Goal: Information Seeking & Learning: Check status

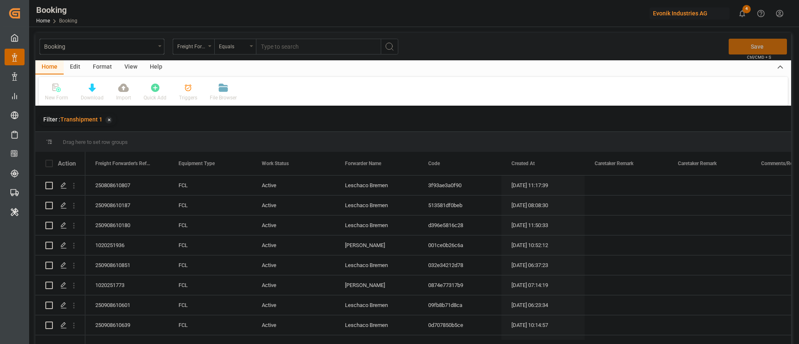
click at [96, 61] on div "Format" at bounding box center [103, 67] width 32 height 14
click at [55, 94] on div "Filter Rows" at bounding box center [57, 97] width 25 height 7
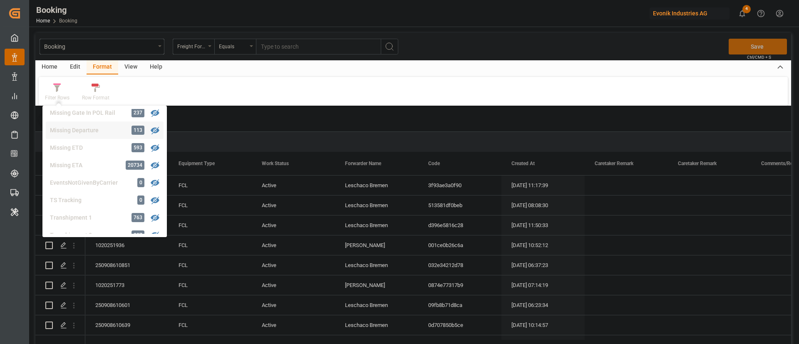
scroll to position [253, 0]
click at [99, 208] on div "Missing Gate Out POD 507" at bounding box center [105, 213] width 118 height 17
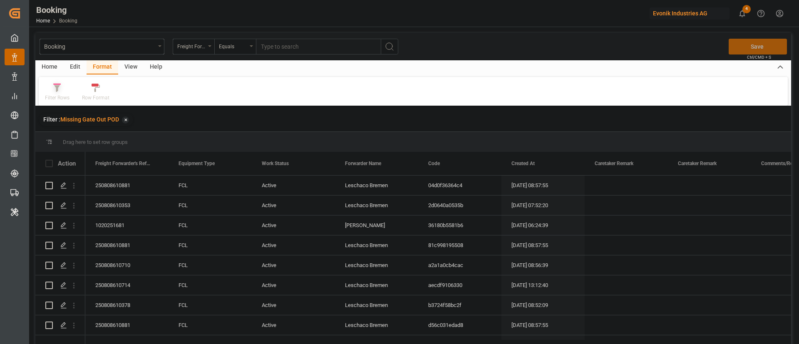
click at [64, 94] on div "Filter Rows" at bounding box center [57, 97] width 25 height 7
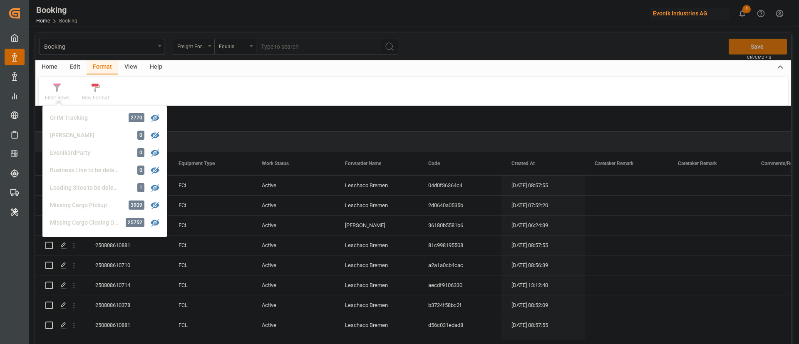
click at [125, 65] on div "View" at bounding box center [130, 67] width 25 height 14
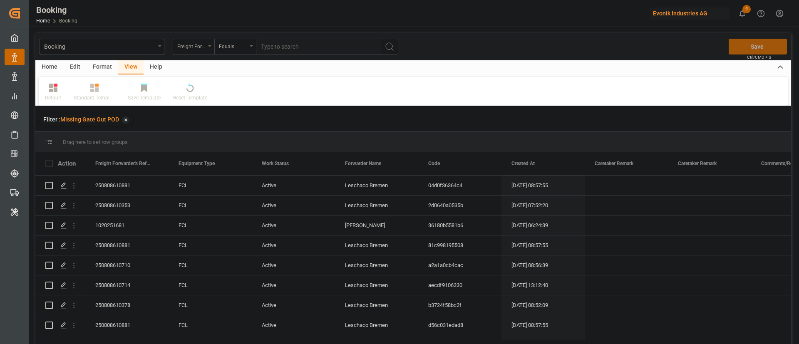
click at [58, 92] on div "Default" at bounding box center [53, 92] width 29 height 18
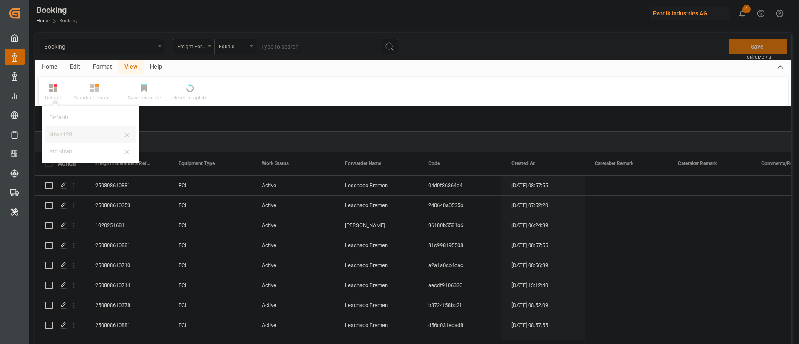
click at [71, 129] on div "kiran123" at bounding box center [90, 134] width 91 height 17
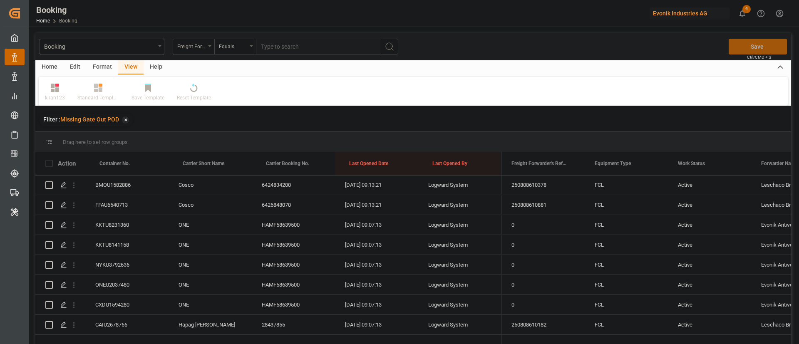
scroll to position [125, 0]
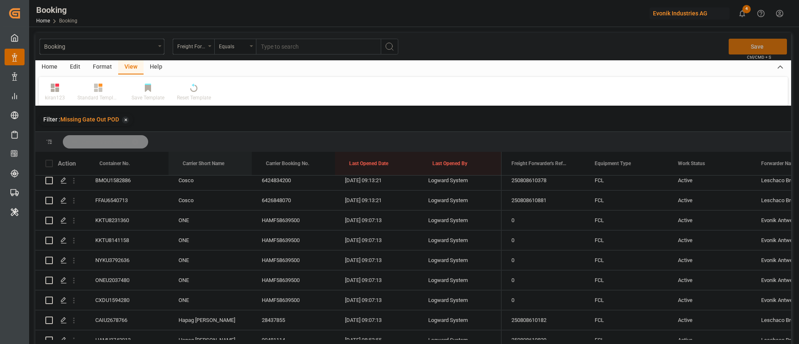
drag, startPoint x: 208, startPoint y: 157, endPoint x: 207, endPoint y: 136, distance: 20.4
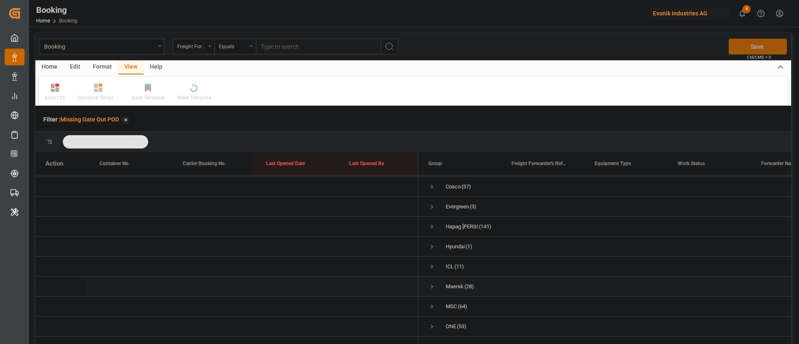
scroll to position [0, 0]
click at [430, 240] on span "Press SPACE to select this row." at bounding box center [431, 245] width 7 height 19
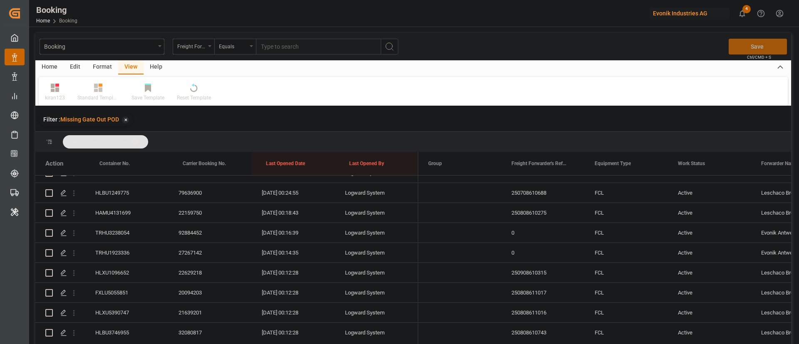
scroll to position [1373, 0]
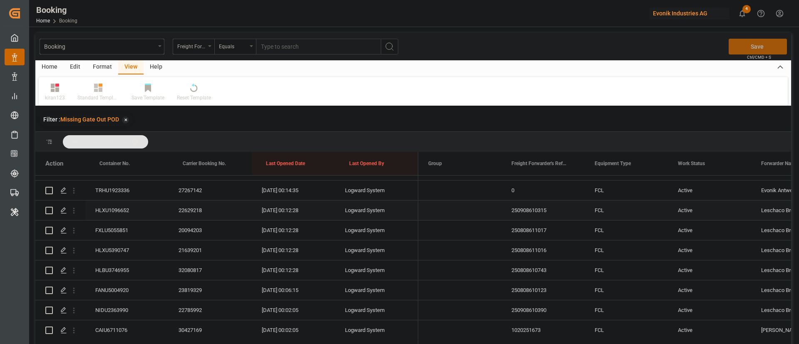
click at [122, 213] on div "HLXU1096652" at bounding box center [126, 210] width 83 height 20
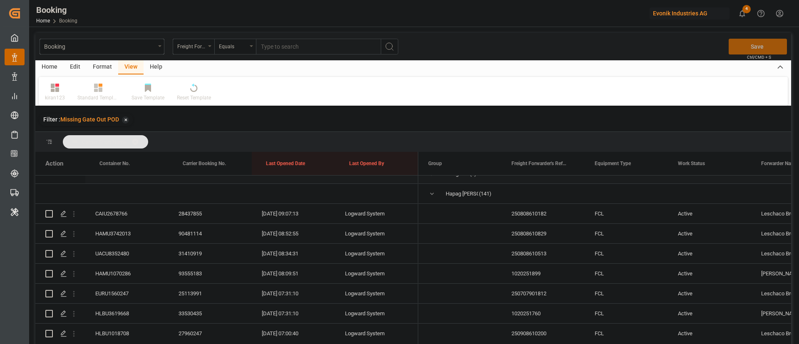
scroll to position [0, 0]
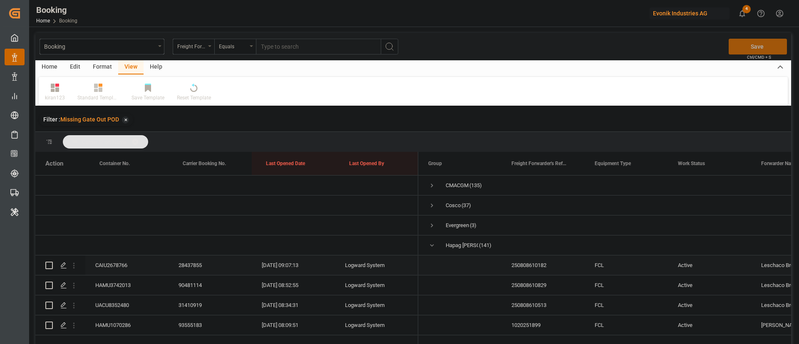
click at [128, 260] on div "CAIU2678766" at bounding box center [126, 265] width 83 height 20
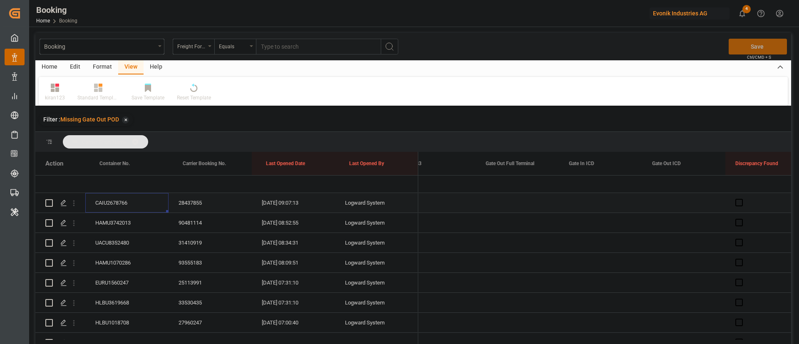
click at [504, 198] on div "Press SPACE to select this row." at bounding box center [516, 203] width 83 height 20
click at [522, 277] on div "8" at bounding box center [525, 278] width 10 height 10
type input "08.10.2025 00:00"
click at [436, 237] on div "Press SPACE to select this row." at bounding box center [433, 243] width 83 height 20
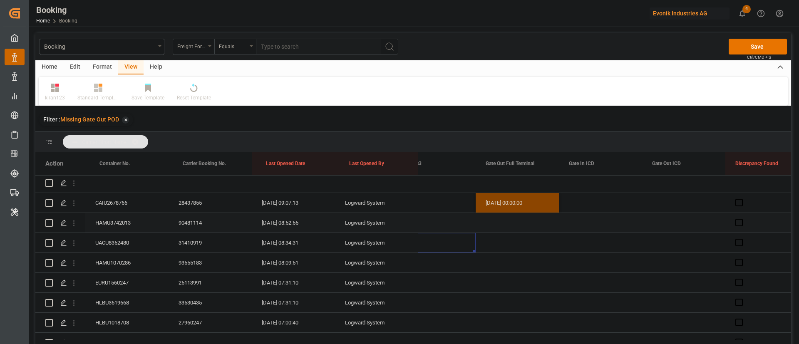
click at [124, 221] on div "HAMU3742013" at bounding box center [126, 223] width 83 height 20
click at [136, 243] on div "UACU8352480" at bounding box center [126, 243] width 83 height 20
click at [140, 257] on div "HAMU1070286" at bounding box center [126, 263] width 83 height 20
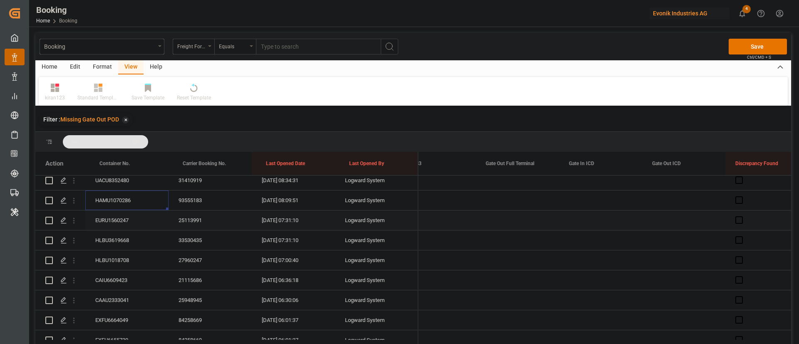
click at [125, 218] on div "EURU1560247" at bounding box center [126, 220] width 83 height 20
click at [124, 240] on div "HLBU3619668" at bounding box center [126, 240] width 83 height 20
click at [126, 258] on div "HLBU1018708" at bounding box center [126, 260] width 83 height 20
click at [131, 280] on div "CAIU6609423" at bounding box center [126, 280] width 83 height 20
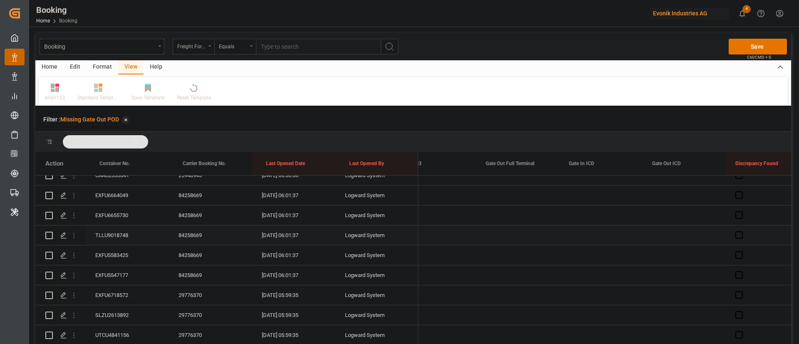
scroll to position [187, 0]
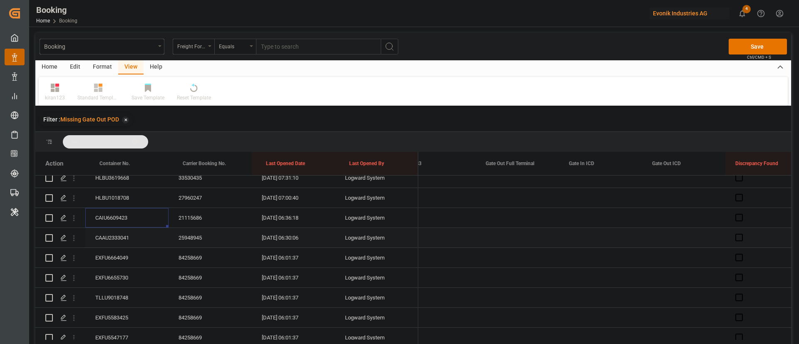
click at [134, 239] on div "CAAU2333041" at bounding box center [126, 238] width 83 height 20
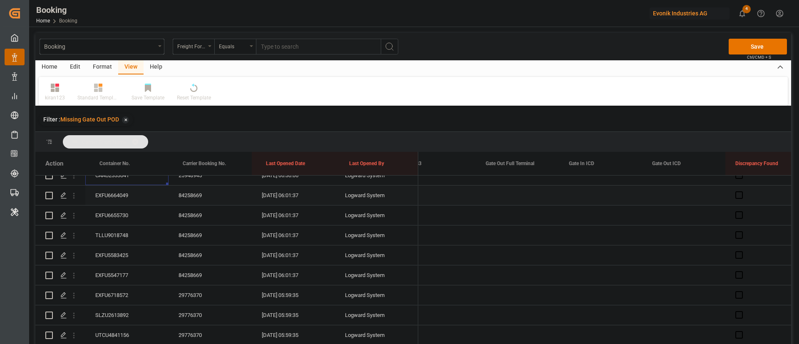
click at [131, 194] on div "EXFU6664049" at bounding box center [126, 195] width 83 height 20
click at [125, 213] on div "EXFU6655730" at bounding box center [126, 215] width 83 height 20
click at [116, 230] on div "TLLU9018748" at bounding box center [126, 235] width 83 height 20
click at [131, 252] on div "EXFU5583425" at bounding box center [126, 255] width 83 height 20
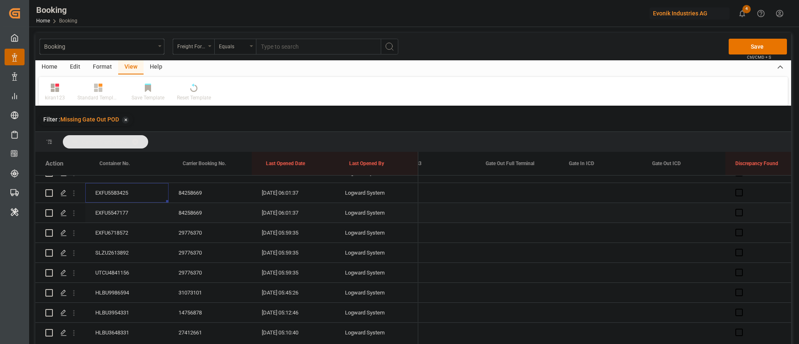
click at [128, 215] on div "EXFU5547177" at bounding box center [126, 213] width 83 height 20
click at [134, 228] on div "EXFU6718572" at bounding box center [126, 233] width 83 height 20
click at [125, 249] on div "SLZU2613892" at bounding box center [126, 253] width 83 height 20
click at [136, 270] on div "UTCU4841156" at bounding box center [126, 273] width 83 height 20
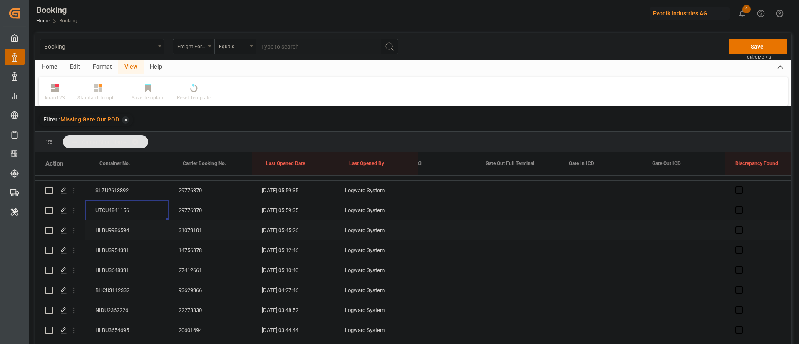
click at [129, 232] on div "HLBU9986594" at bounding box center [126, 230] width 83 height 20
click at [124, 245] on div "HLBU3954331" at bounding box center [126, 250] width 83 height 20
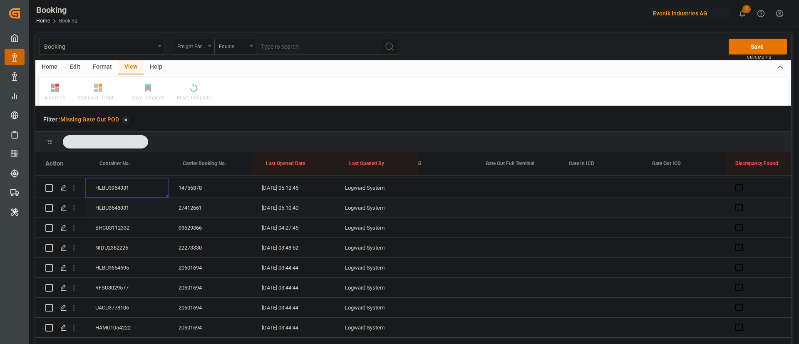
click at [130, 203] on div "HLBU3648331" at bounding box center [126, 208] width 83 height 20
click at [131, 224] on div "BHCU3112332" at bounding box center [126, 228] width 83 height 20
click at [122, 246] on div "NIDU2362226" at bounding box center [126, 248] width 83 height 20
click at [118, 203] on div "HLBU3654695" at bounding box center [126, 205] width 83 height 20
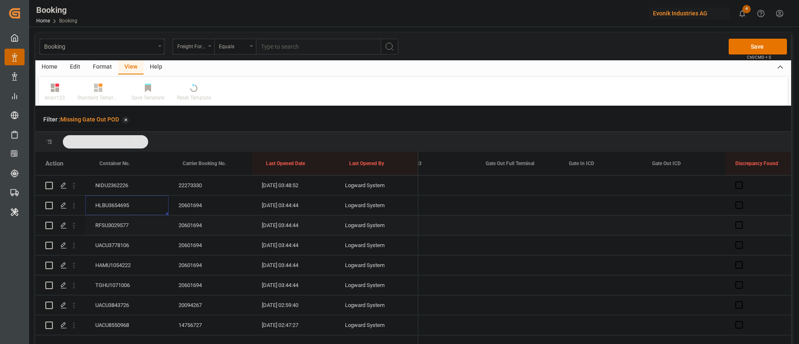
click at [114, 224] on div "RFSU3029577" at bounding box center [126, 225] width 83 height 20
click at [122, 243] on div "UACU3778106" at bounding box center [126, 245] width 83 height 20
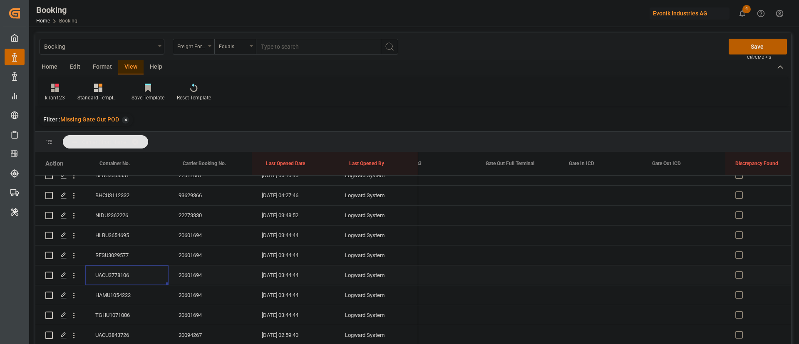
scroll to position [561, 0]
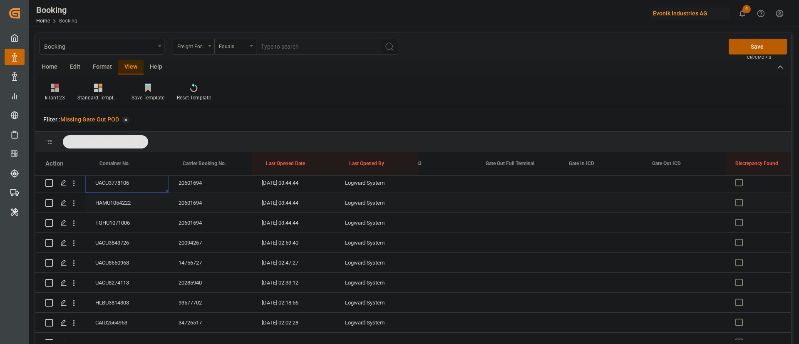
click at [119, 199] on div "HAMU1054222" at bounding box center [126, 203] width 83 height 20
click at [129, 223] on div "TGHU1071006" at bounding box center [126, 223] width 83 height 20
click at [148, 235] on div "UACU3843726" at bounding box center [126, 243] width 83 height 20
click at [126, 200] on div "UACU8550968" at bounding box center [126, 200] width 83 height 20
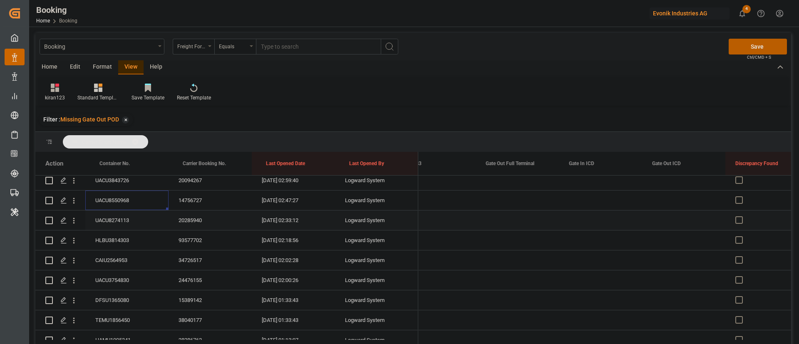
click at [125, 224] on div "UACU8274113" at bounding box center [126, 220] width 83 height 20
click at [126, 237] on div "HLBU3814303" at bounding box center [126, 240] width 83 height 20
click at [120, 255] on div "CAIU2564953" at bounding box center [126, 260] width 83 height 20
click at [130, 210] on div "UACU3754830" at bounding box center [126, 218] width 83 height 20
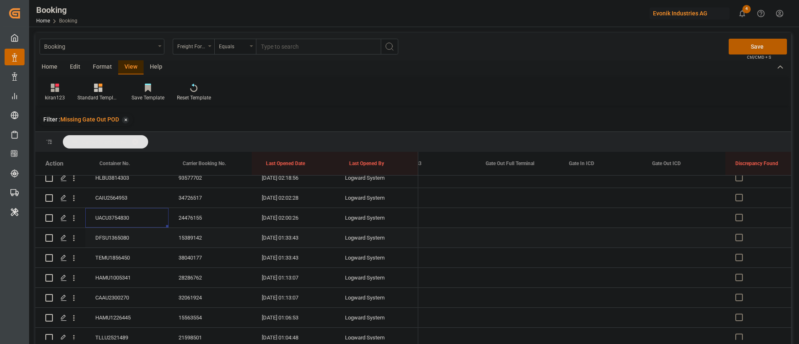
click at [123, 240] on div "DFSU1365080" at bounding box center [126, 238] width 83 height 20
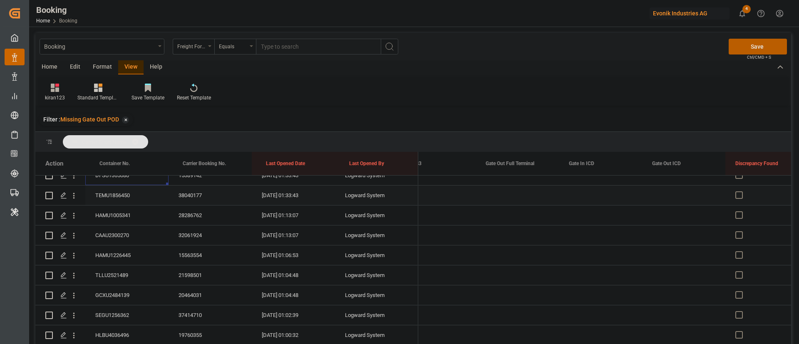
click at [125, 200] on div "TEMU1856450" at bounding box center [126, 195] width 83 height 20
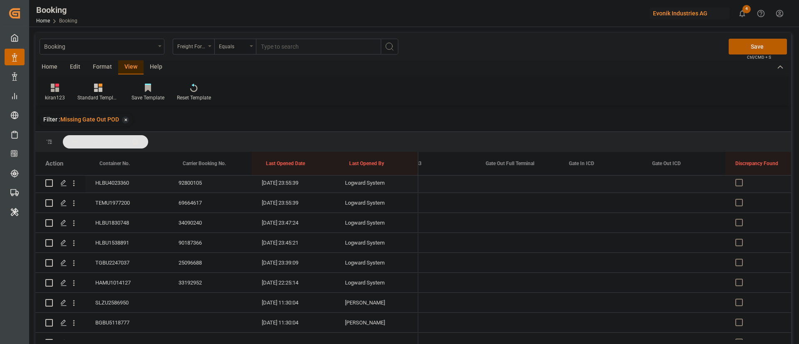
scroll to position [1622, 0]
click at [101, 260] on div "HAMU1014127" at bounding box center [126, 260] width 83 height 20
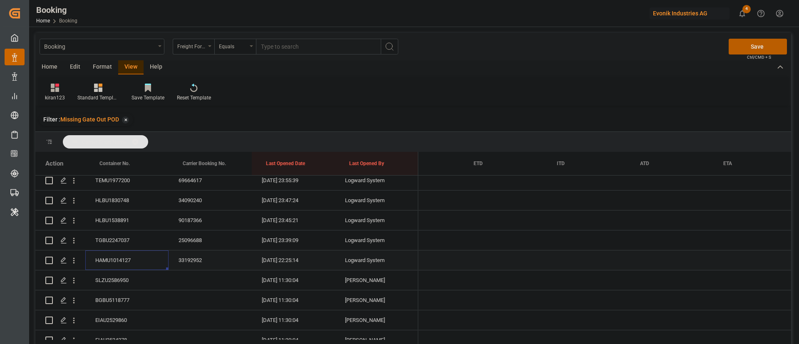
scroll to position [0, 0]
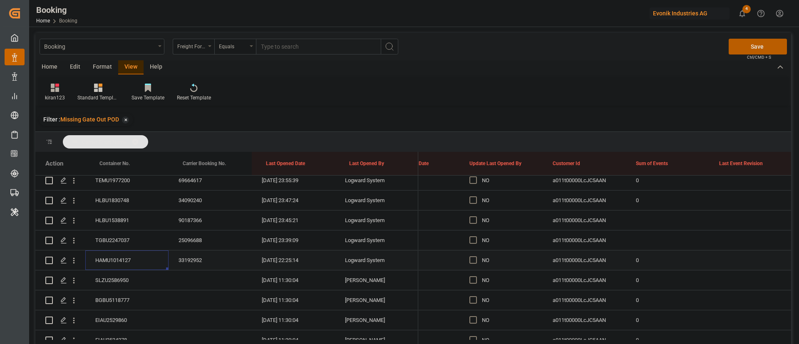
click at [472, 260] on span "Press SPACE to select this row." at bounding box center [472, 259] width 7 height 7
click at [475, 256] on input "Press SPACE to select this row." at bounding box center [475, 256] width 0 height 0
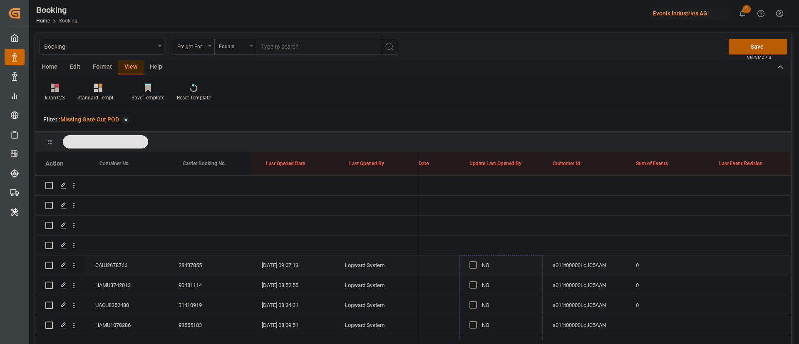
drag, startPoint x: 541, startPoint y: 269, endPoint x: 514, endPoint y: 267, distance: 26.7
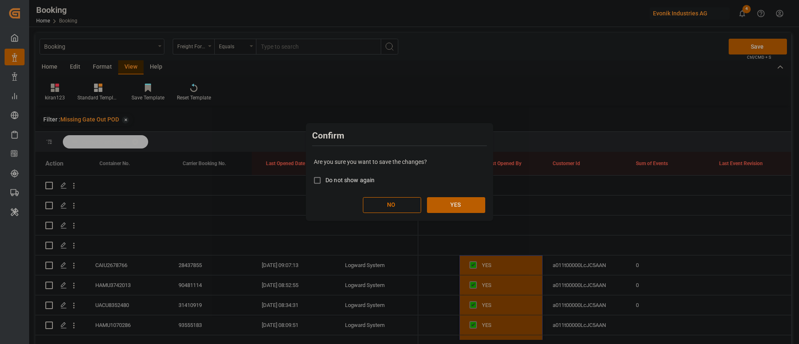
click at [455, 195] on div "Are you sure you want to save the changes? Do not show again NO YES" at bounding box center [399, 185] width 183 height 67
click at [450, 202] on button "YES" at bounding box center [456, 205] width 58 height 16
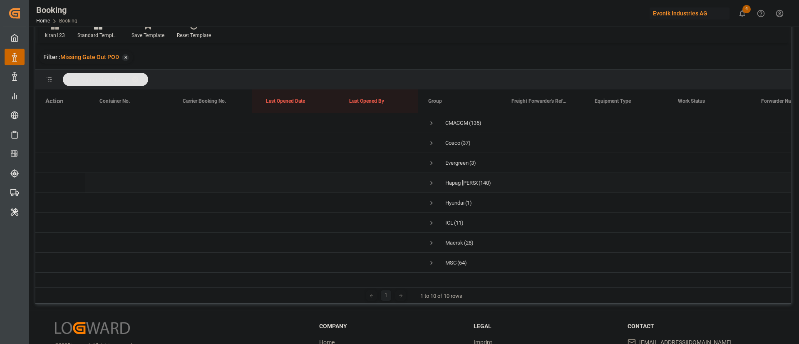
click at [432, 183] on span "Press SPACE to select this row." at bounding box center [431, 182] width 7 height 7
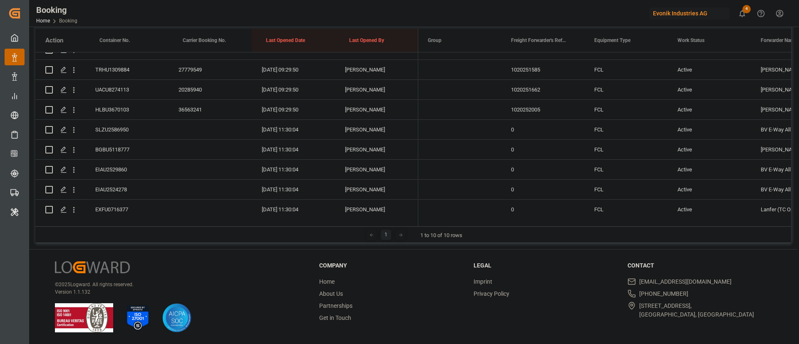
scroll to position [1622, 0]
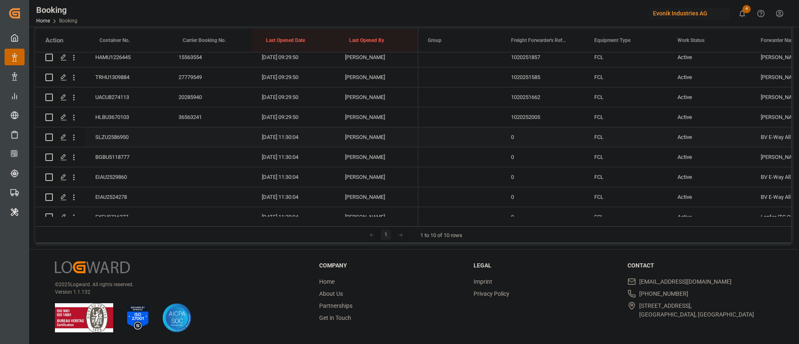
click at [120, 137] on div "SLZU2586950" at bounding box center [126, 137] width 83 height 20
click at [126, 155] on div "BGBU5118777" at bounding box center [126, 157] width 83 height 20
click at [117, 176] on div "EIAU2529860" at bounding box center [126, 177] width 83 height 20
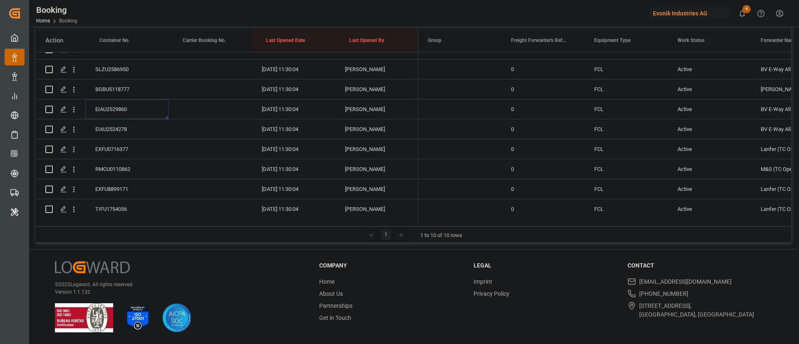
scroll to position [1684, 0]
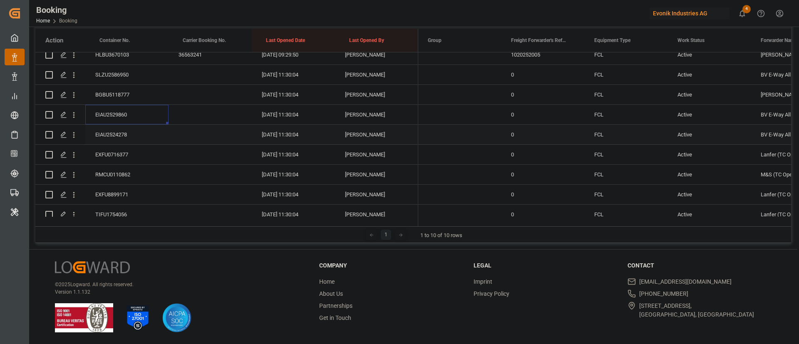
click at [126, 135] on div "EIAU2524278" at bounding box center [126, 135] width 83 height 20
click at [137, 158] on div "EXFU0716377" at bounding box center [126, 155] width 83 height 20
click at [138, 176] on div "RMCU0110862" at bounding box center [126, 175] width 83 height 20
click at [130, 127] on div "EXFU8899171" at bounding box center [126, 132] width 83 height 20
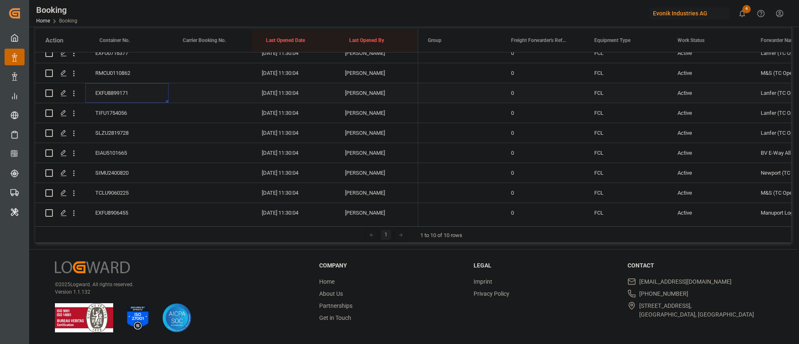
scroll to position [1809, 0]
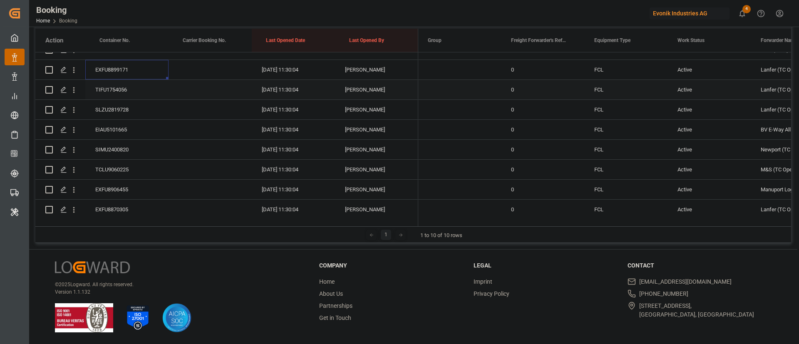
click at [128, 89] on div "TIFU1754056" at bounding box center [126, 90] width 83 height 20
click at [119, 104] on div "SLZU2819728" at bounding box center [126, 110] width 83 height 20
click at [131, 132] on div "EIAU5101665" at bounding box center [126, 130] width 83 height 20
click at [127, 87] on div "SIMU2400820" at bounding box center [126, 87] width 83 height 20
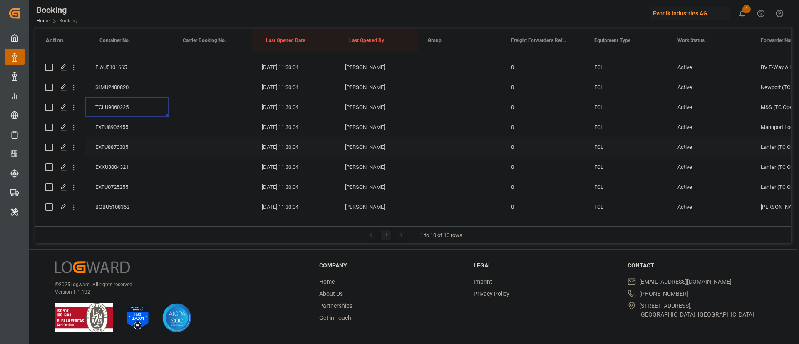
click at [109, 129] on div "EXFU8906455" at bounding box center [126, 127] width 83 height 20
click at [116, 143] on div "EXFU8870305" at bounding box center [126, 147] width 83 height 20
click at [118, 163] on div "EXXU3004321" at bounding box center [126, 167] width 83 height 20
click at [120, 123] on div "EXFU0725255" at bounding box center [126, 125] width 83 height 20
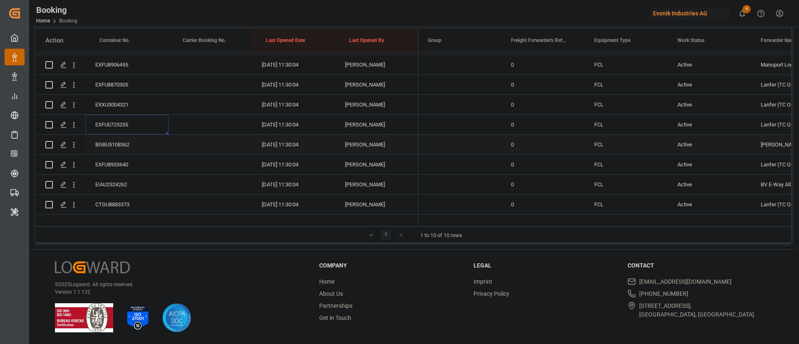
click at [127, 138] on div "BGBU5108362" at bounding box center [126, 145] width 83 height 20
click at [127, 161] on div "EXFU8933640" at bounding box center [126, 165] width 83 height 20
click at [123, 176] on div "EIAU2524262" at bounding box center [126, 185] width 83 height 20
click at [126, 140] on div "CTGU8883373" at bounding box center [126, 142] width 83 height 20
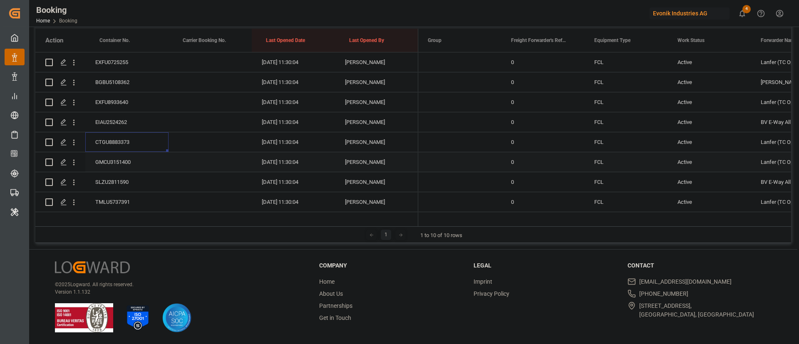
click at [125, 165] on div "GMCU3151400" at bounding box center [126, 162] width 83 height 20
click at [124, 118] on div "SLZU2811590" at bounding box center [126, 120] width 83 height 20
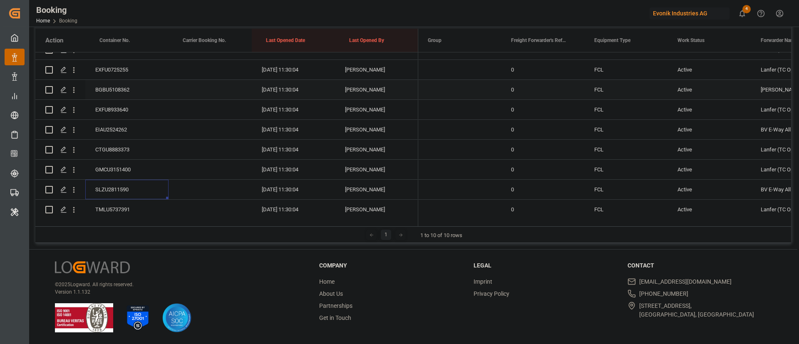
scroll to position [2091, 0]
click at [126, 111] on div "TMLU5737391" at bounding box center [126, 107] width 83 height 20
click at [124, 133] on div "UNIU6253640" at bounding box center [126, 127] width 83 height 20
click at [111, 144] on div "EXFU8920324" at bounding box center [126, 147] width 83 height 20
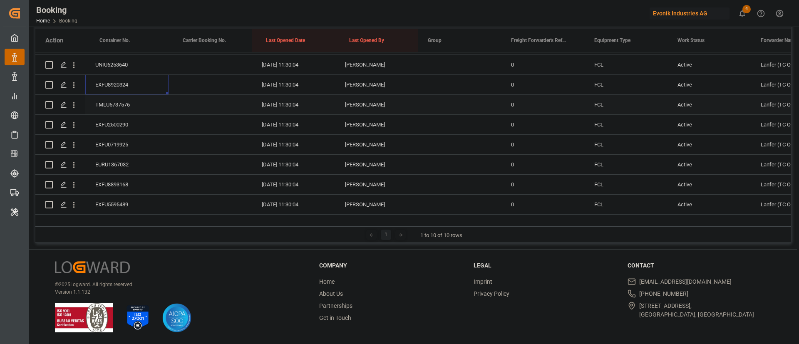
click at [139, 106] on div "TMLU5737576" at bounding box center [126, 105] width 83 height 20
click at [127, 132] on div "EXFU2500290" at bounding box center [126, 125] width 83 height 20
click at [129, 143] on div "EXFU0719925" at bounding box center [126, 145] width 83 height 20
click at [119, 162] on div "EURU1367032" at bounding box center [126, 165] width 83 height 20
click at [124, 188] on div "EXFU8893168" at bounding box center [126, 185] width 83 height 20
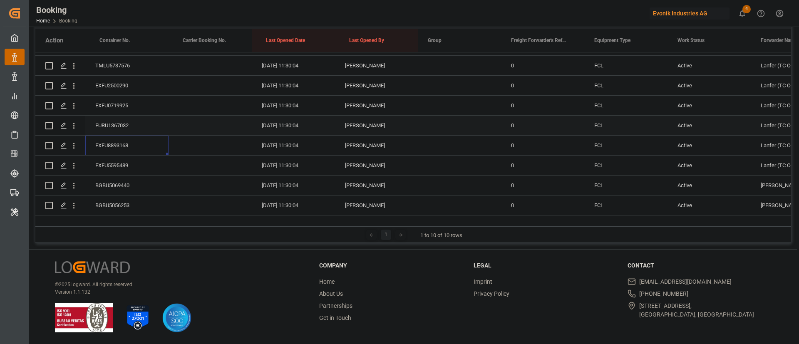
scroll to position [2216, 0]
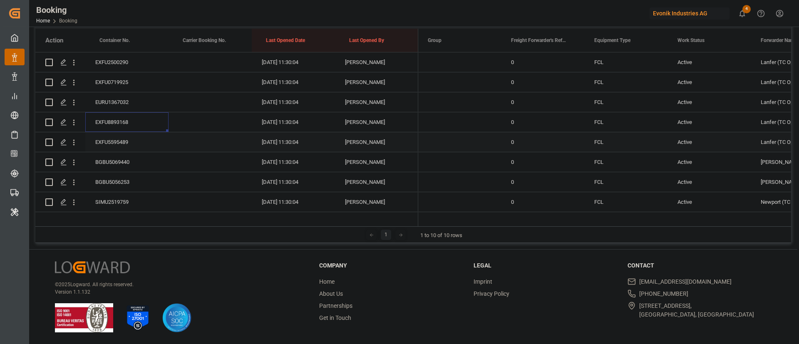
click at [129, 141] on div "EXFU5595489" at bounding box center [126, 142] width 83 height 20
click at [130, 97] on div "BGBU5069440" at bounding box center [126, 100] width 83 height 20
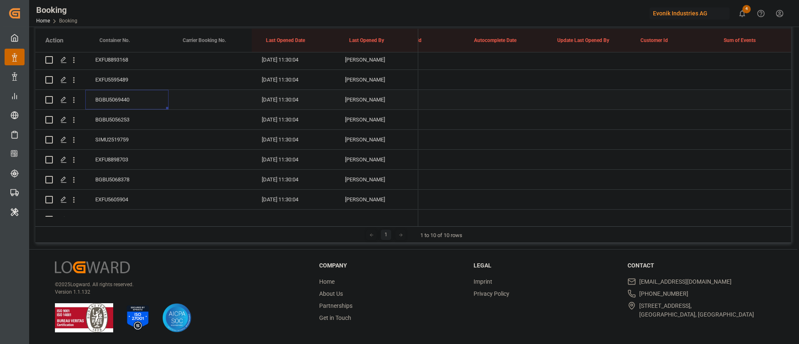
scroll to position [0, 0]
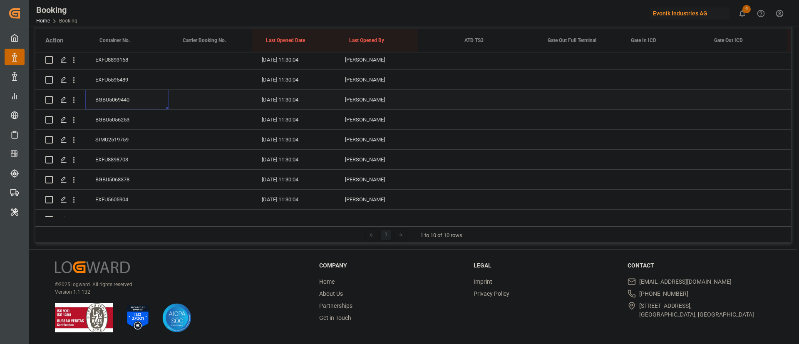
click at [568, 98] on div "Press SPACE to select this row." at bounding box center [578, 100] width 83 height 20
click at [572, 177] on span "7" at bounding box center [571, 174] width 3 height 6
click at [520, 155] on div "Press SPACE to select this row." at bounding box center [495, 160] width 83 height 20
click at [88, 115] on div "BGBU5056253" at bounding box center [126, 120] width 83 height 20
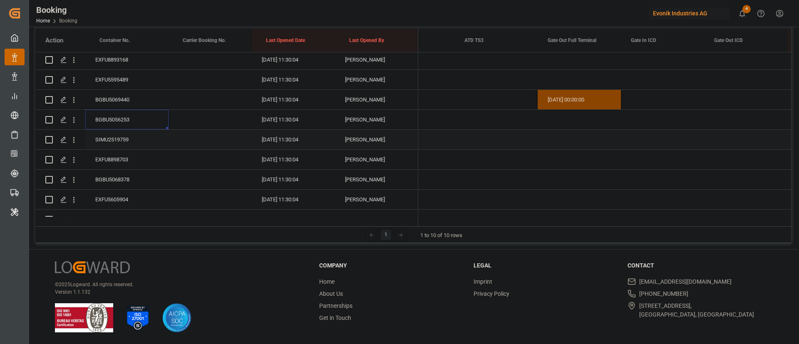
click at [116, 140] on div "SIMU2519759" at bounding box center [126, 140] width 83 height 20
click at [561, 137] on div "Press SPACE to select this row." at bounding box center [578, 140] width 83 height 20
click at [558, 217] on div "6" at bounding box center [555, 215] width 10 height 10
type input "06.10.2025 00:00"
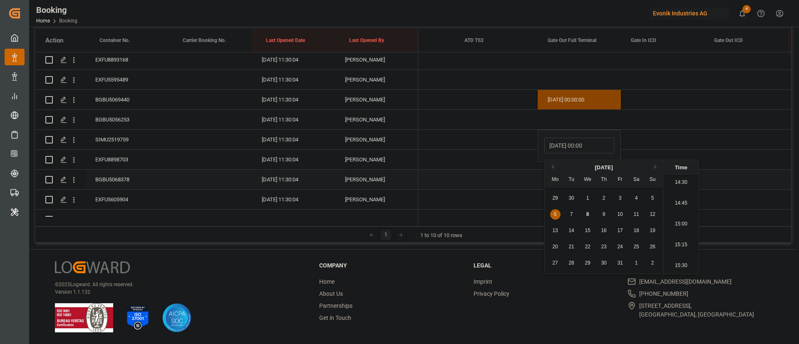
click at [485, 172] on div "Press SPACE to select this row." at bounding box center [495, 180] width 83 height 20
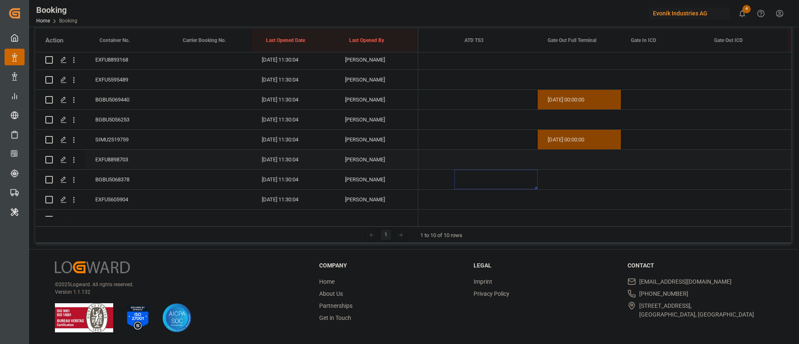
click at [120, 154] on div "EXFU8898703" at bounding box center [126, 160] width 83 height 20
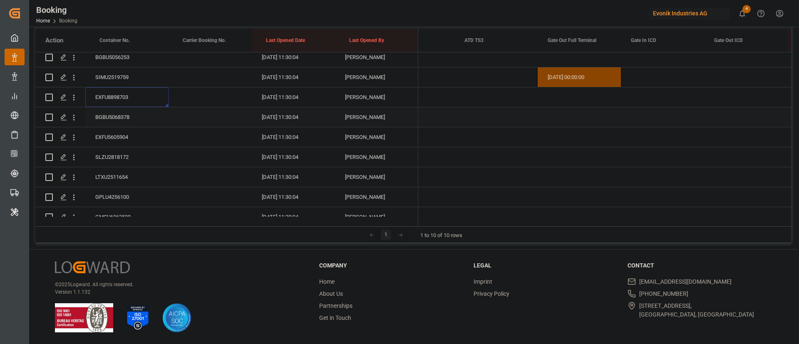
click at [120, 117] on div "BGBU5068378" at bounding box center [126, 117] width 83 height 20
click at [119, 138] on div "EXFU5605904" at bounding box center [126, 137] width 83 height 20
click at [126, 153] on div "SLZU2818172" at bounding box center [126, 157] width 83 height 20
click at [122, 182] on div "LTXU2511654" at bounding box center [126, 177] width 83 height 20
click at [117, 195] on div "GPLU4256100" at bounding box center [126, 197] width 83 height 20
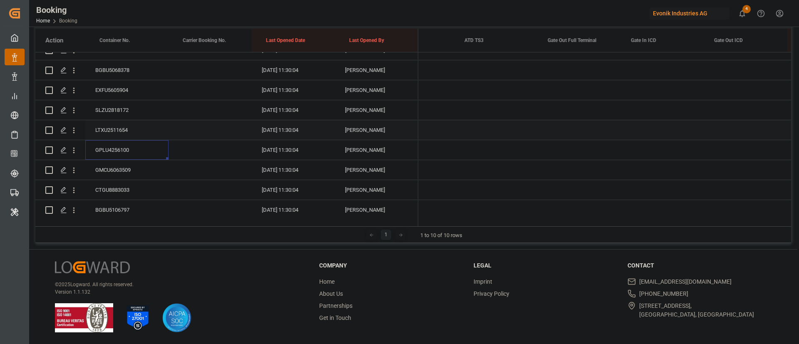
scroll to position [2403, 0]
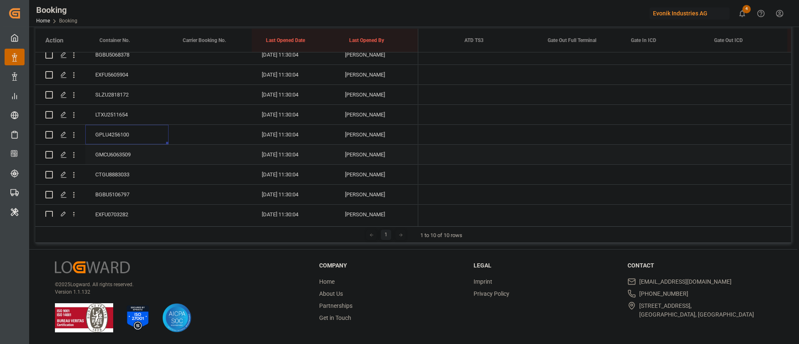
click at [130, 153] on div "GMCU6063509" at bounding box center [126, 155] width 83 height 20
click at [123, 171] on div "CTGU8883033" at bounding box center [126, 175] width 83 height 20
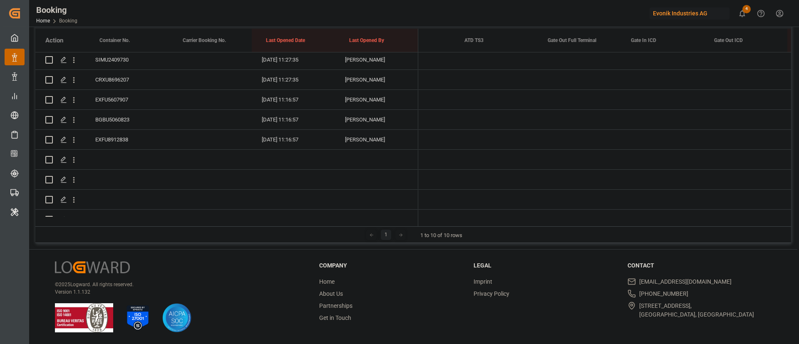
scroll to position [2528, 0]
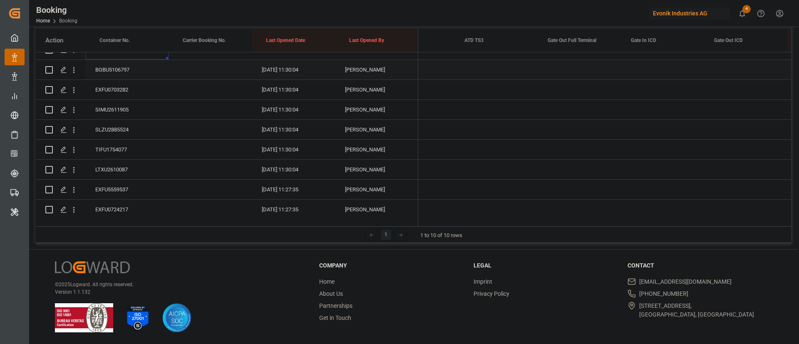
click at [121, 70] on div "BGBU5106797" at bounding box center [126, 70] width 83 height 20
click at [119, 88] on div "EXFU0703282" at bounding box center [126, 90] width 83 height 20
click at [113, 112] on div "SIMU2611905" at bounding box center [126, 110] width 83 height 20
click at [116, 129] on div "SLZU2885524" at bounding box center [126, 130] width 83 height 20
click at [115, 148] on div "TIFU1754077" at bounding box center [126, 150] width 83 height 20
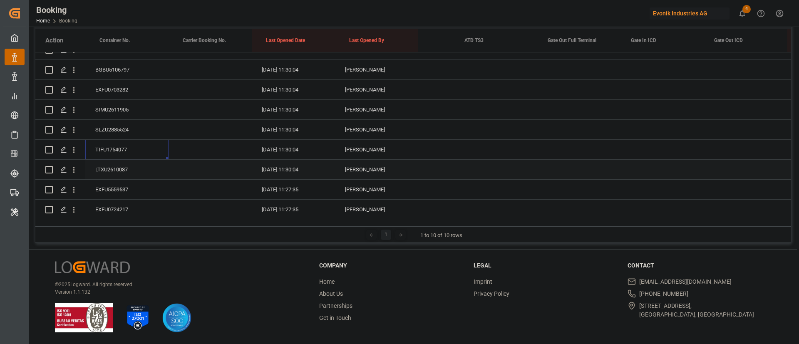
click at [124, 166] on div "LTXU2610087" at bounding box center [126, 170] width 83 height 20
click at [126, 126] on div "EXFU5559537" at bounding box center [126, 127] width 83 height 20
click at [129, 149] on div "EXFU0724217" at bounding box center [126, 147] width 83 height 20
click at [125, 163] on div "SLZU2885720" at bounding box center [126, 167] width 83 height 20
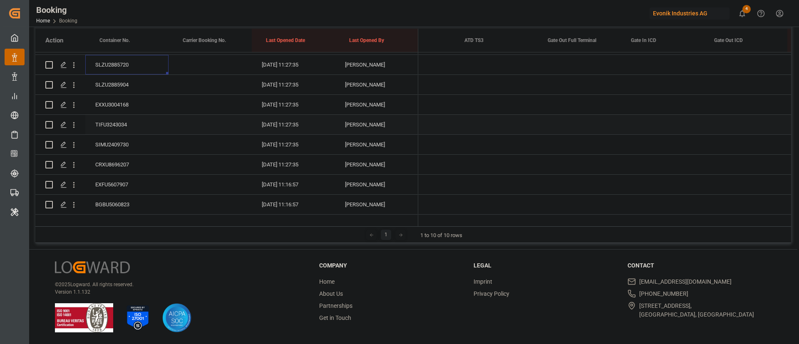
scroll to position [2653, 0]
click at [130, 123] on div "SLZU2885904" at bounding box center [126, 125] width 83 height 20
click at [115, 144] on div "EXXU3004168" at bounding box center [126, 145] width 83 height 20
click at [119, 164] on div "TIFU3243034" at bounding box center [126, 165] width 83 height 20
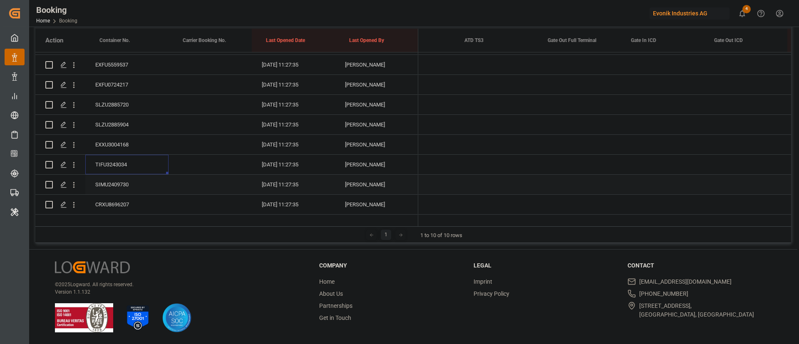
scroll to position [2715, 0]
click at [126, 121] on div "SIMU2409730" at bounding box center [126, 122] width 83 height 20
click at [571, 117] on div "Press SPACE to select this row." at bounding box center [578, 122] width 83 height 20
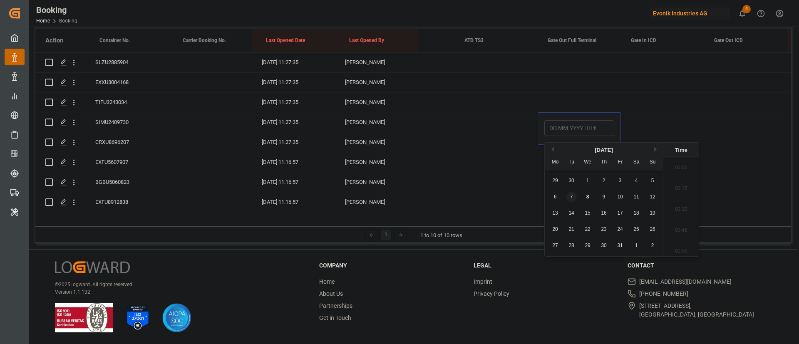
scroll to position [1230, 0]
click at [572, 195] on span "7" at bounding box center [571, 197] width 3 height 6
click at [469, 145] on div "Press SPACE to select this row." at bounding box center [495, 142] width 83 height 20
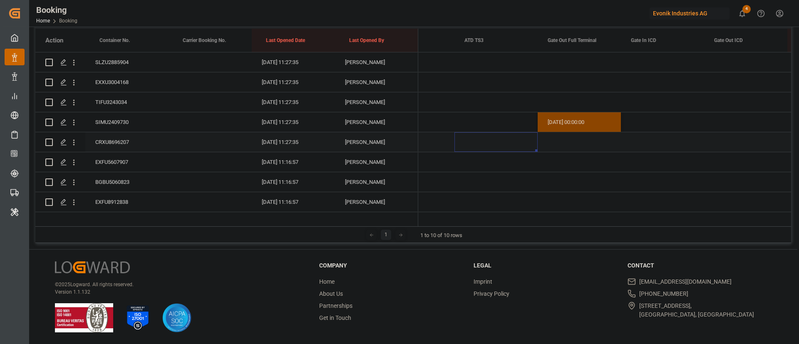
click at [128, 142] on div "CRXU8696207" at bounding box center [126, 142] width 83 height 20
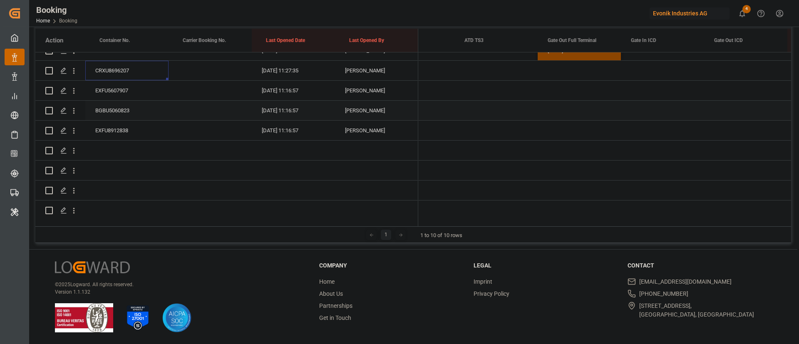
scroll to position [2777, 0]
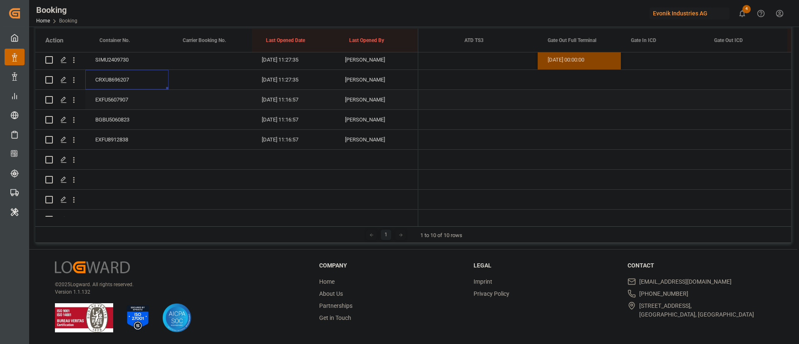
click at [122, 101] on div "EXFU5607907" at bounding box center [126, 100] width 83 height 20
click at [112, 124] on div "BGBU5060823" at bounding box center [126, 120] width 83 height 20
click at [122, 139] on div "EXFU8912838" at bounding box center [126, 140] width 83 height 20
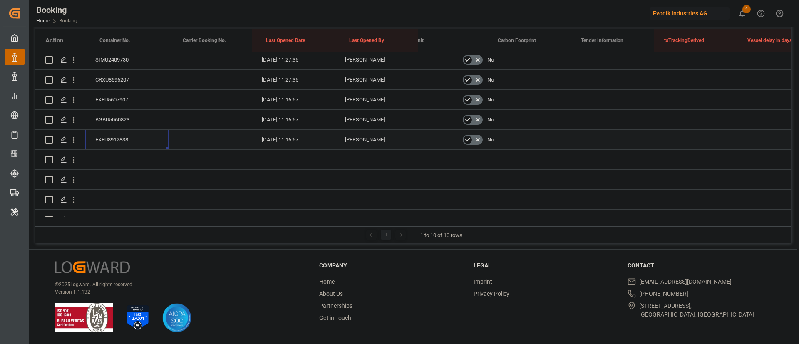
scroll to position [0, 0]
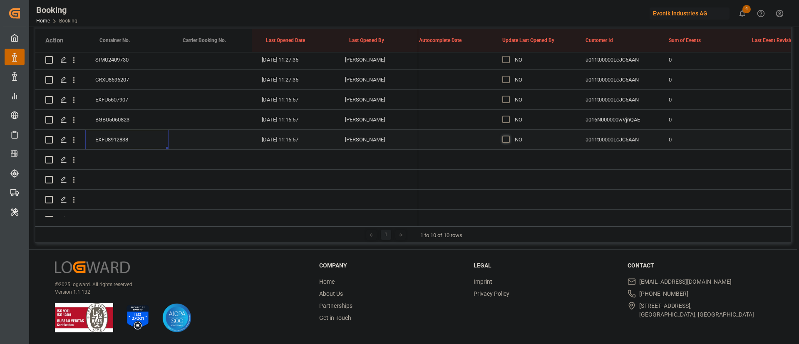
click at [508, 139] on span "Press SPACE to select this row." at bounding box center [505, 139] width 7 height 7
click at [508, 136] on input "Press SPACE to select this row." at bounding box center [508, 136] width 0 height 0
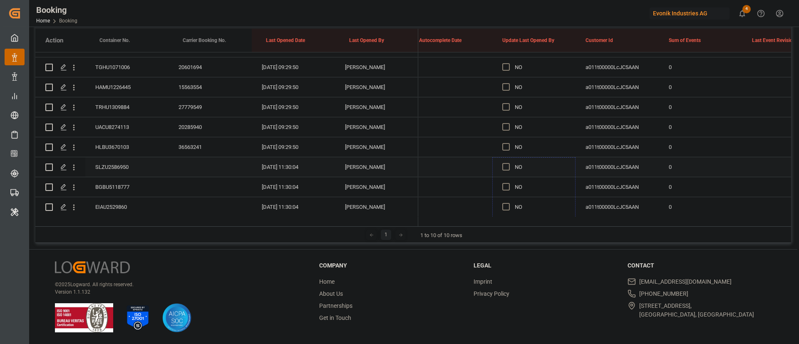
drag, startPoint x: 574, startPoint y: 147, endPoint x: 534, endPoint y: 170, distance: 45.7
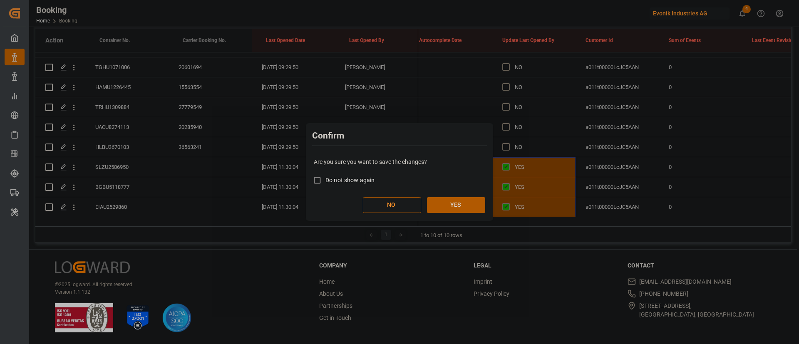
click at [464, 206] on button "YES" at bounding box center [456, 205] width 58 height 16
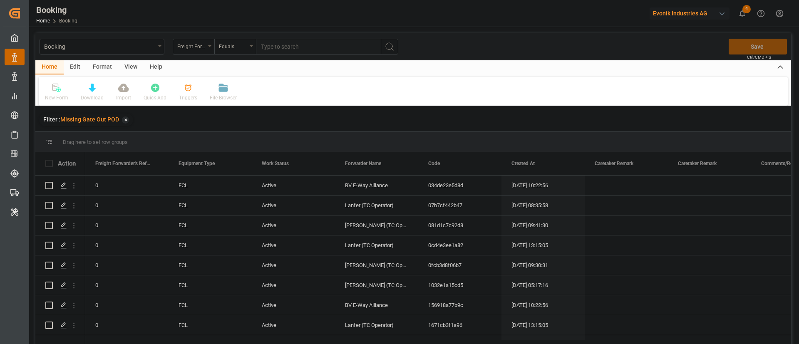
click at [131, 67] on div "View" at bounding box center [130, 67] width 25 height 14
click at [55, 93] on div "Default" at bounding box center [53, 92] width 29 height 18
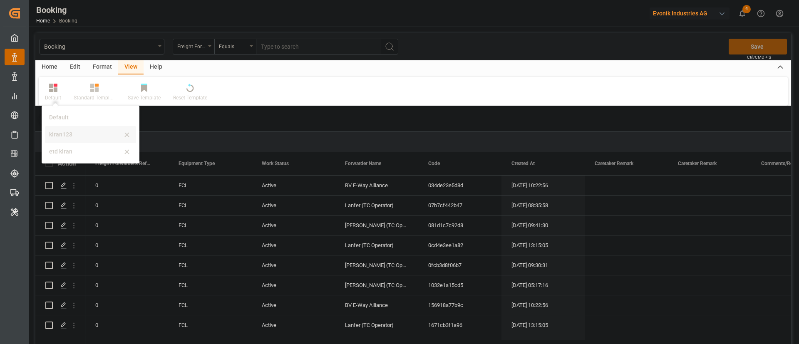
click at [59, 133] on div "kiran123" at bounding box center [85, 134] width 73 height 9
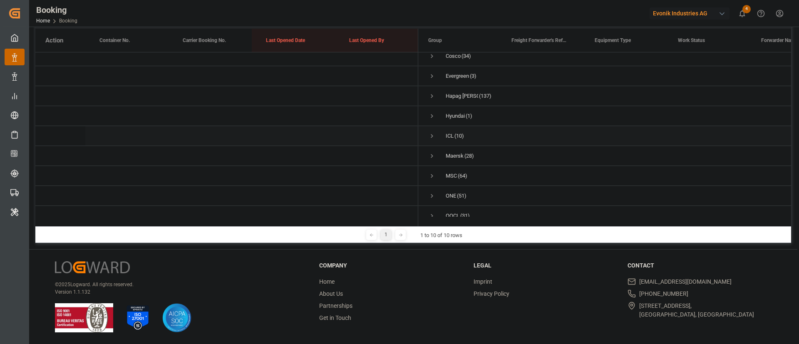
scroll to position [45, 0]
click at [433, 197] on span "Press SPACE to select this row." at bounding box center [431, 206] width 7 height 19
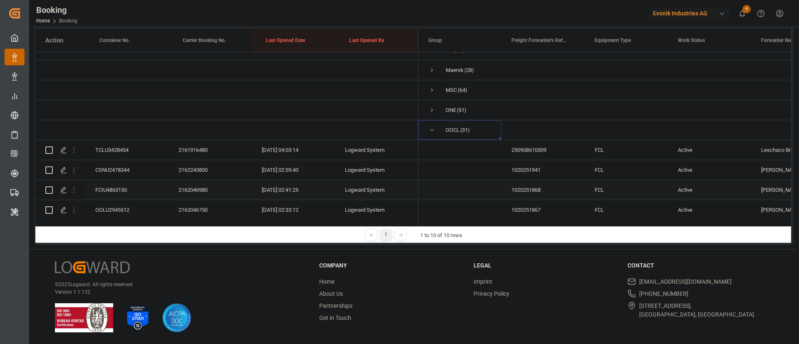
scroll to position [107, 0]
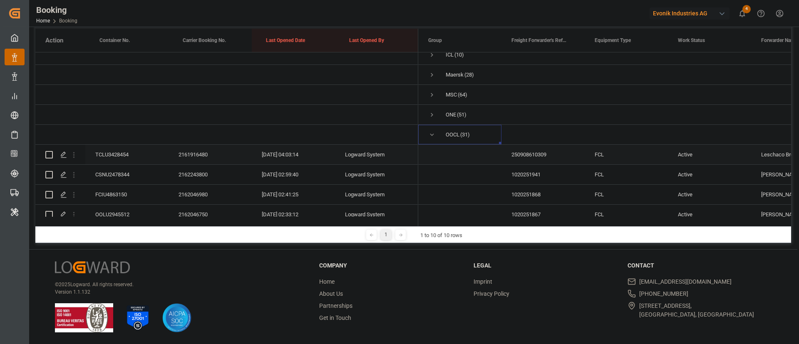
click at [133, 154] on div "TCLU3428454" at bounding box center [126, 155] width 83 height 20
click at [117, 180] on div "CSNU2478344" at bounding box center [126, 175] width 83 height 20
click at [111, 190] on div "FCIU4863150" at bounding box center [126, 195] width 83 height 20
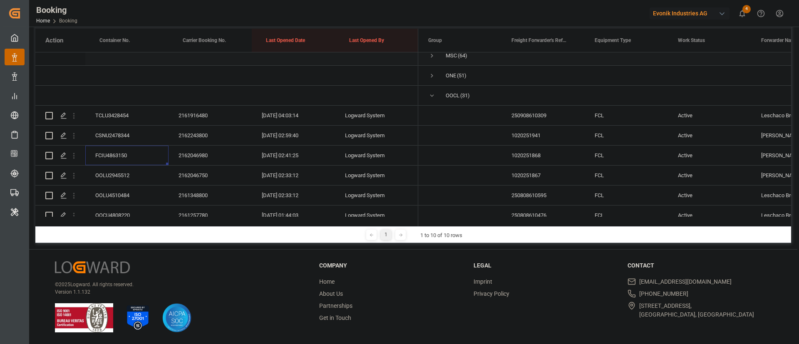
scroll to position [170, 0]
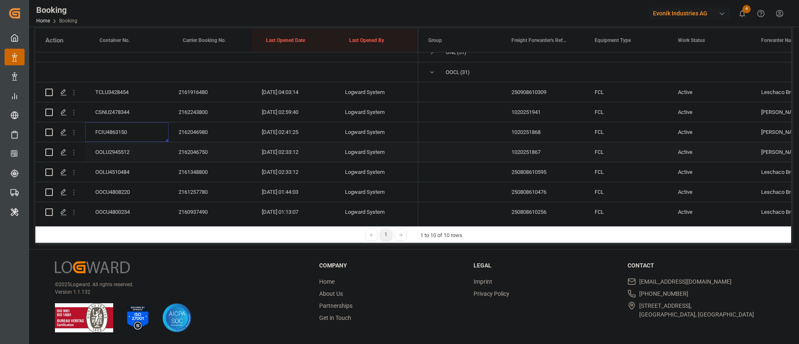
click at [124, 156] on div "OOLU2945512" at bounding box center [126, 152] width 83 height 20
click at [135, 171] on div "OOLU4510484" at bounding box center [126, 172] width 83 height 20
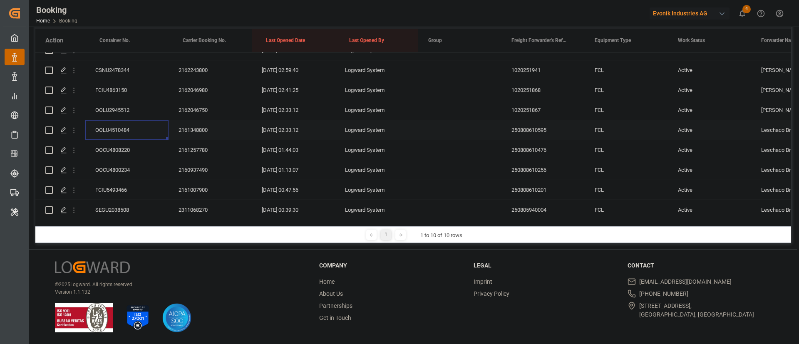
scroll to position [232, 0]
click at [124, 128] on div "OOCU4808220" at bounding box center [126, 130] width 83 height 20
click at [122, 151] on div "OOCU4800234" at bounding box center [126, 150] width 83 height 20
click at [133, 171] on div "FCIU5493466" at bounding box center [126, 170] width 83 height 20
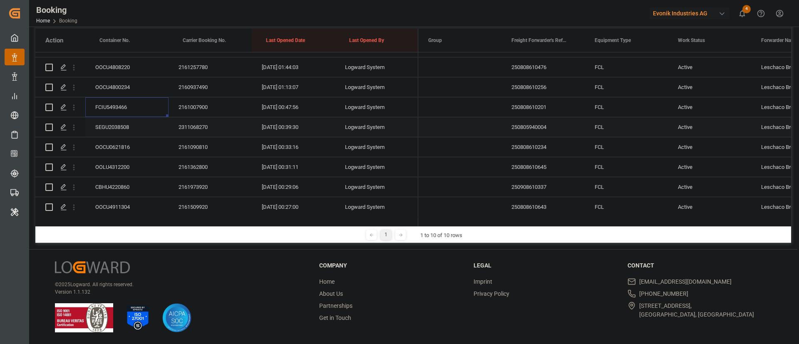
click at [122, 127] on div "SEGU2038508" at bounding box center [126, 127] width 83 height 20
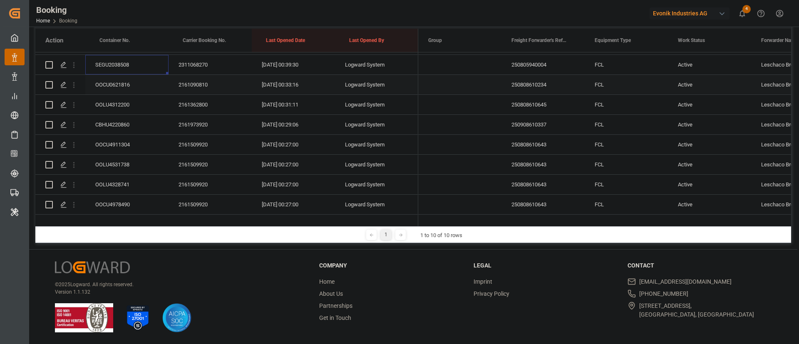
click at [117, 87] on div "OOCU0621816" at bounding box center [126, 85] width 83 height 20
click at [116, 108] on div "OOLU4312200" at bounding box center [126, 105] width 83 height 20
click at [128, 123] on div "CBHU4220860" at bounding box center [126, 125] width 83 height 20
click at [130, 141] on div "OOCU4911304" at bounding box center [126, 145] width 83 height 20
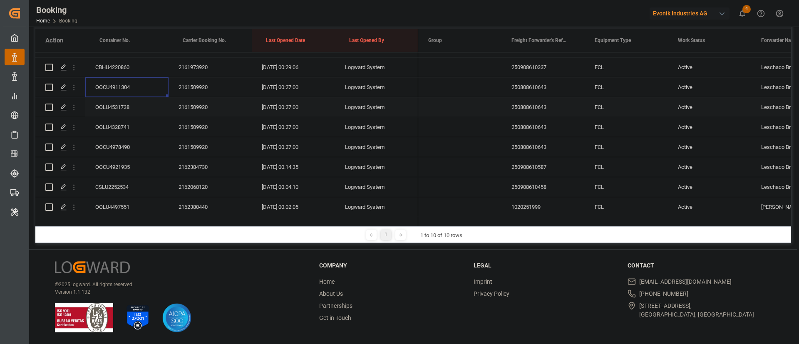
click at [133, 104] on div "OOLU4531738" at bounding box center [126, 107] width 83 height 20
click at [116, 129] on div "OOLU4328741" at bounding box center [126, 127] width 83 height 20
click at [139, 148] on div "OOCU4978490" at bounding box center [126, 147] width 83 height 20
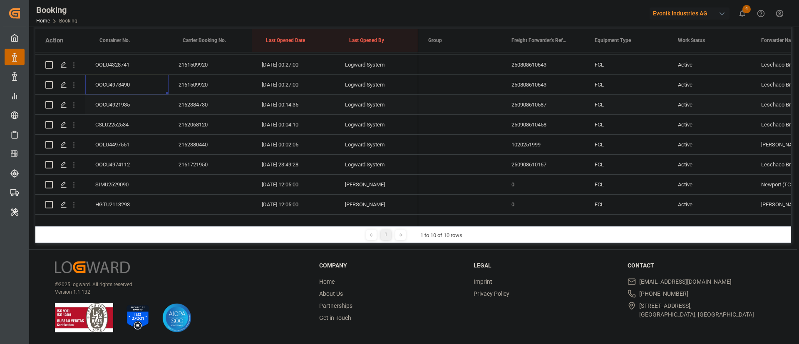
click at [133, 104] on div "OOCU4921935" at bounding box center [126, 105] width 83 height 20
click at [129, 127] on div "CSLU2252534" at bounding box center [126, 125] width 83 height 20
click at [145, 141] on div "OOLU4497551" at bounding box center [126, 145] width 83 height 20
drag, startPoint x: 118, startPoint y: 166, endPoint x: 128, endPoint y: 149, distance: 20.1
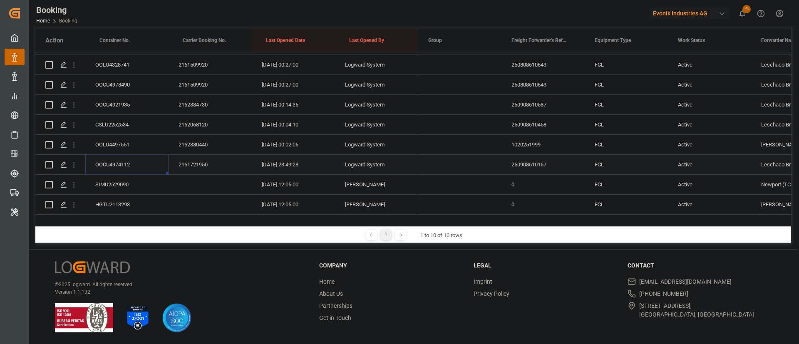
click at [132, 163] on div "OOCU4974112" at bounding box center [126, 165] width 83 height 20
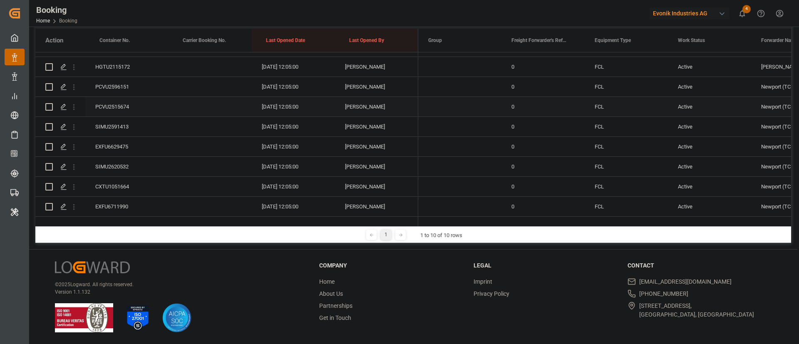
scroll to position [539, 0]
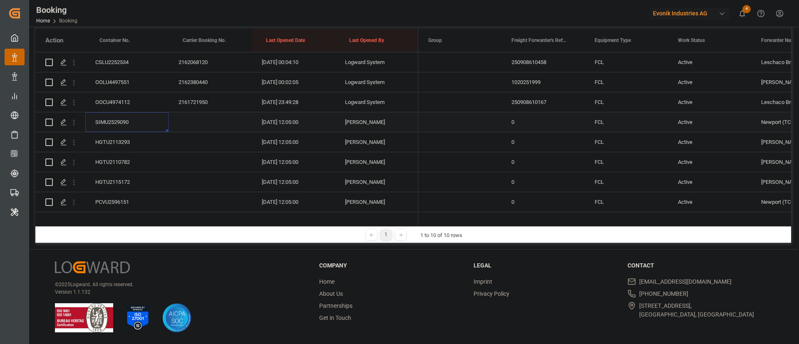
click at [117, 122] on div "SIMU2529090" at bounding box center [126, 122] width 83 height 20
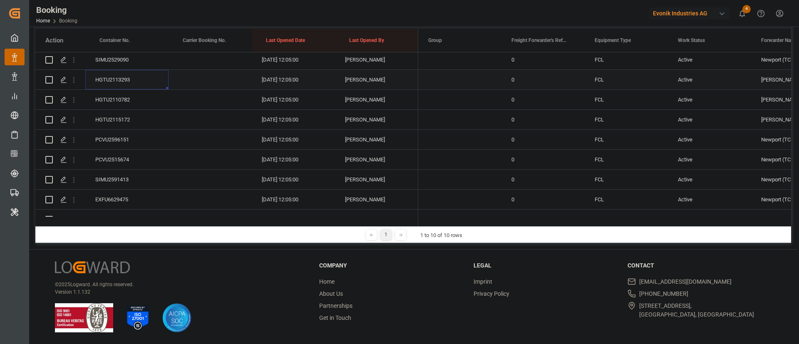
click at [135, 77] on div "HGTU2113293" at bounding box center [126, 80] width 83 height 20
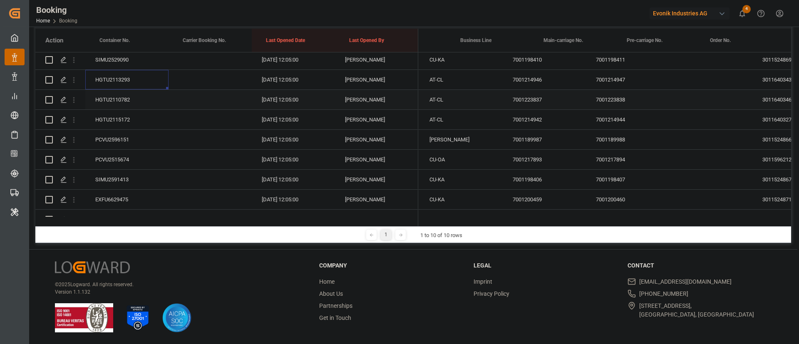
scroll to position [0, 0]
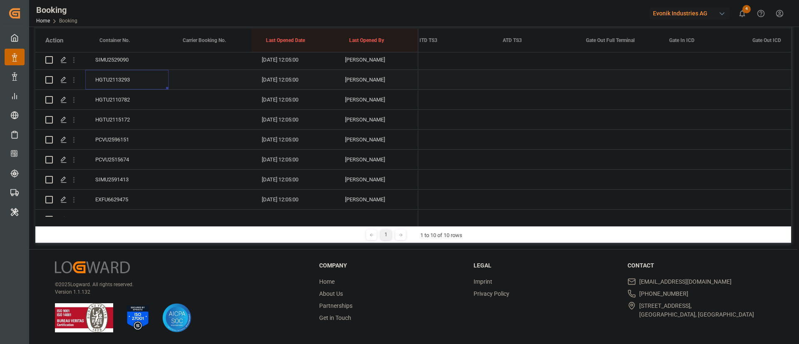
click at [615, 78] on div "Press SPACE to select this row." at bounding box center [617, 80] width 83 height 20
click at [623, 155] on div "8" at bounding box center [626, 155] width 10 height 10
type input "[DATE] 00:00"
click at [265, 146] on div "[DATE] 12:05:00" at bounding box center [293, 140] width 83 height 20
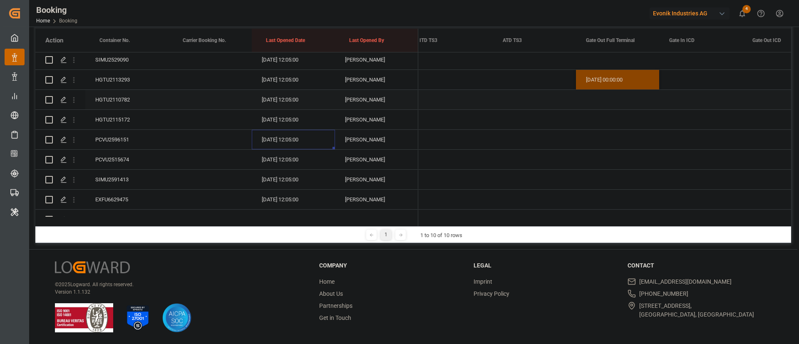
click at [126, 98] on div "HGTU2110782" at bounding box center [126, 100] width 83 height 20
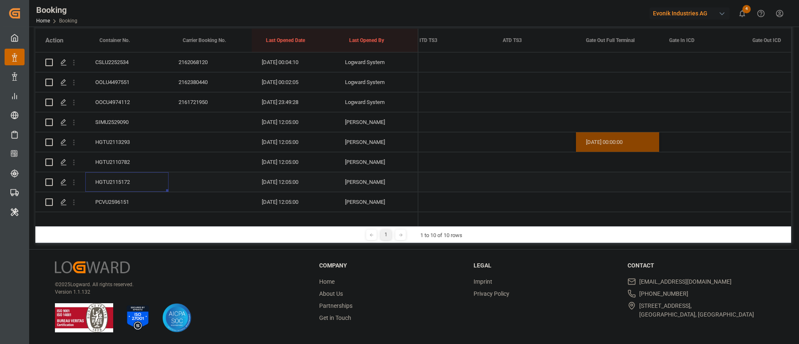
click at [129, 183] on div "HGTU2115172" at bounding box center [126, 182] width 83 height 20
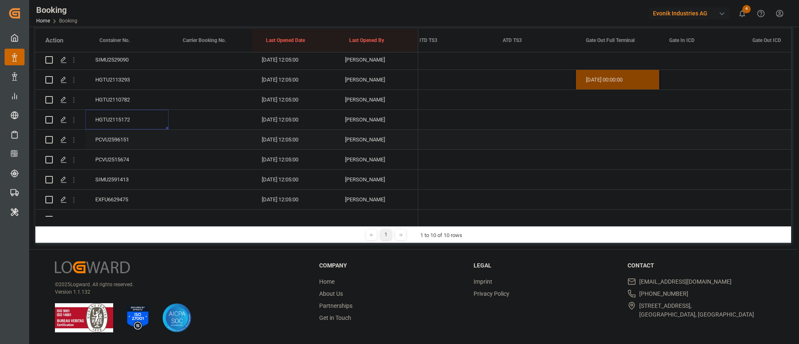
click at [122, 137] on div "PCVU2596151" at bounding box center [126, 140] width 83 height 20
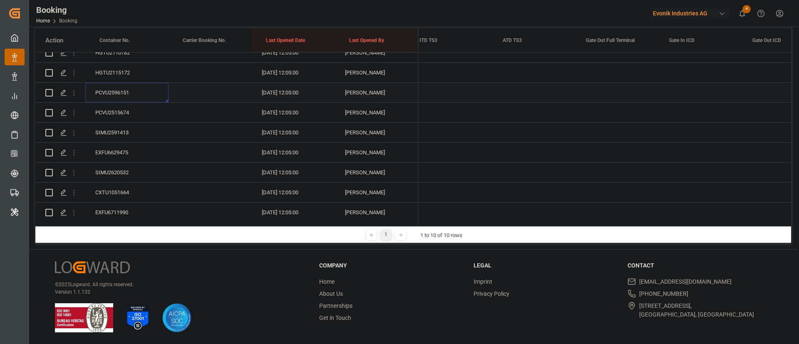
scroll to position [664, 0]
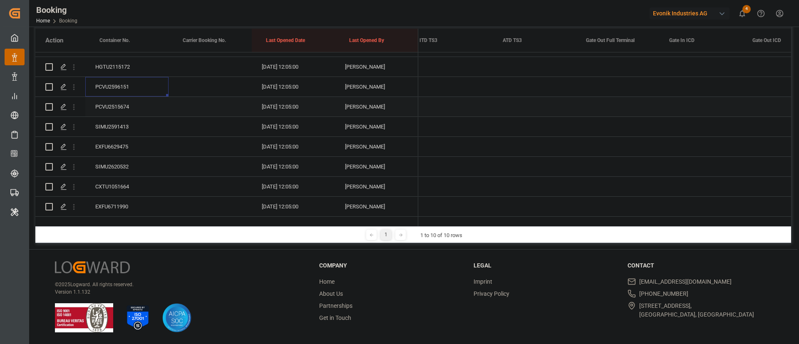
click at [126, 97] on div "PCVU2515674" at bounding box center [126, 107] width 83 height 20
click at [129, 117] on div "SIMU2591413" at bounding box center [126, 127] width 83 height 20
click at [125, 137] on div "EXFU6629475" at bounding box center [126, 147] width 83 height 20
click at [134, 157] on div "SIMU2620532" at bounding box center [126, 167] width 83 height 20
click at [118, 184] on div "CXTU1051664" at bounding box center [126, 187] width 83 height 20
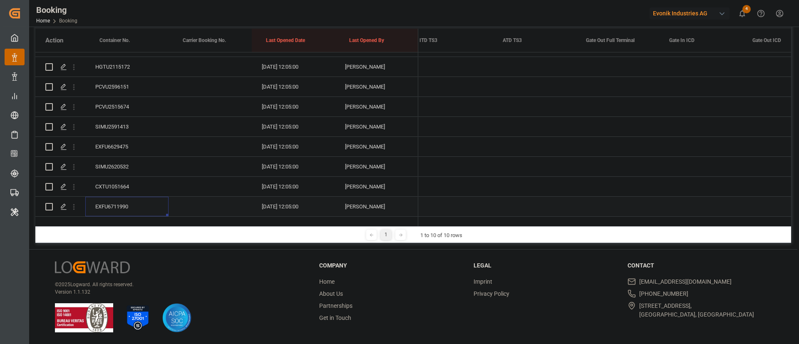
click at [134, 197] on div "EXFU6711990" at bounding box center [126, 207] width 83 height 20
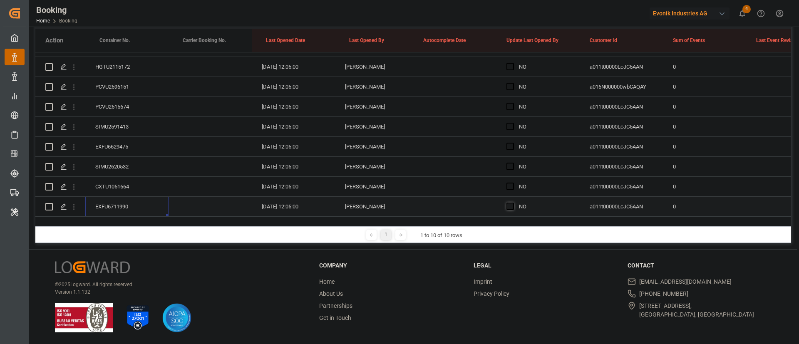
click at [513, 203] on span "Press SPACE to select this row." at bounding box center [509, 206] width 7 height 7
click at [512, 203] on input "Press SPACE to select this row." at bounding box center [512, 203] width 0 height 0
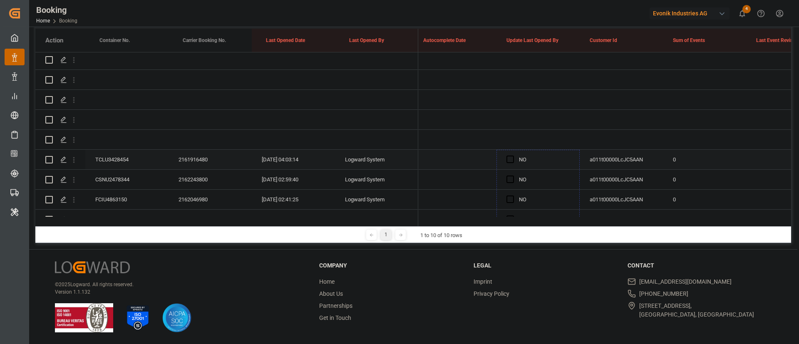
drag, startPoint x: 578, startPoint y: 206, endPoint x: 514, endPoint y: 169, distance: 74.3
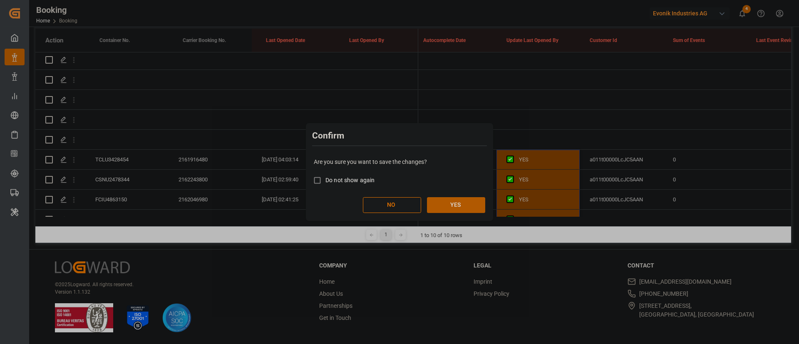
click at [467, 211] on button "YES" at bounding box center [456, 205] width 58 height 16
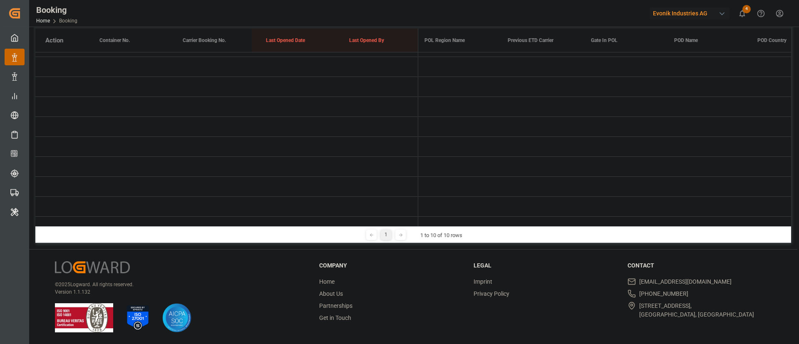
scroll to position [0, 0]
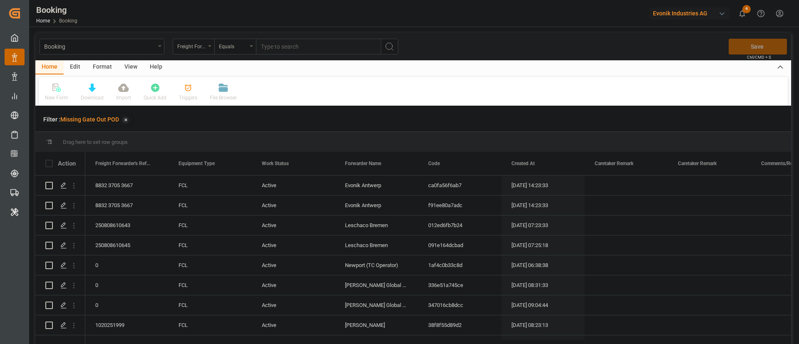
click at [131, 67] on div "View" at bounding box center [130, 67] width 25 height 14
click at [51, 92] on div "Default" at bounding box center [53, 92] width 29 height 18
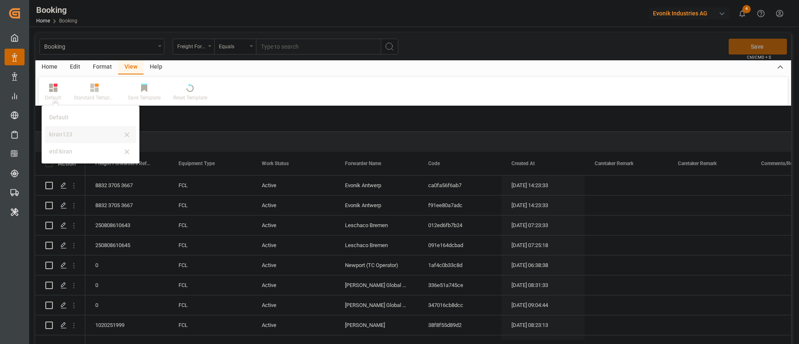
click at [71, 127] on div "kiran123" at bounding box center [90, 134] width 91 height 17
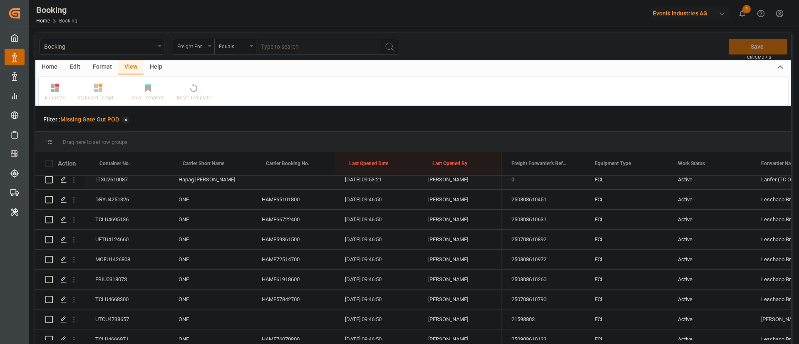
scroll to position [1779, 0]
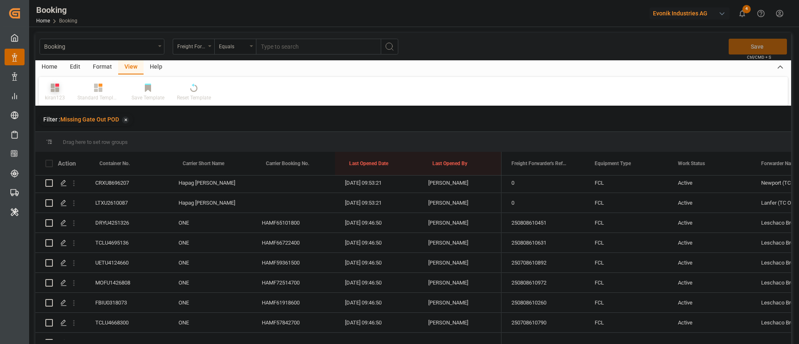
click at [49, 93] on div "kiran123" at bounding box center [55, 92] width 32 height 18
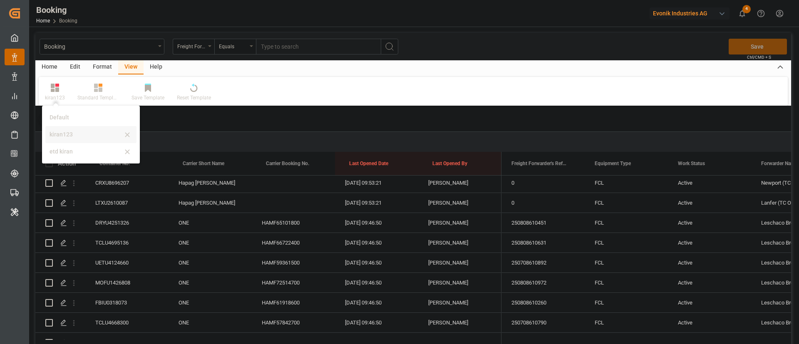
click at [77, 134] on div "kiran123" at bounding box center [85, 134] width 73 height 9
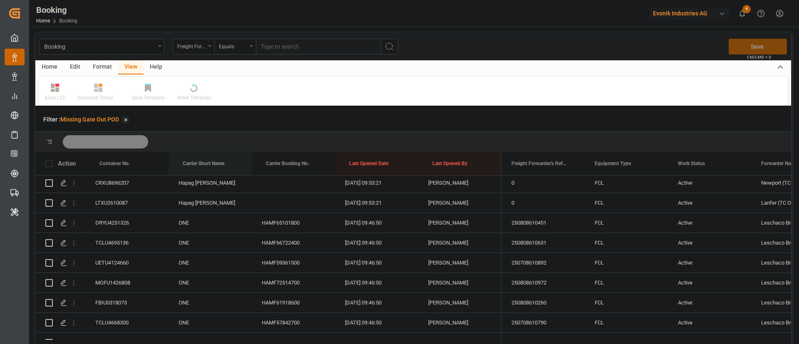
drag, startPoint x: 190, startPoint y: 159, endPoint x: 305, endPoint y: 0, distance: 196.5
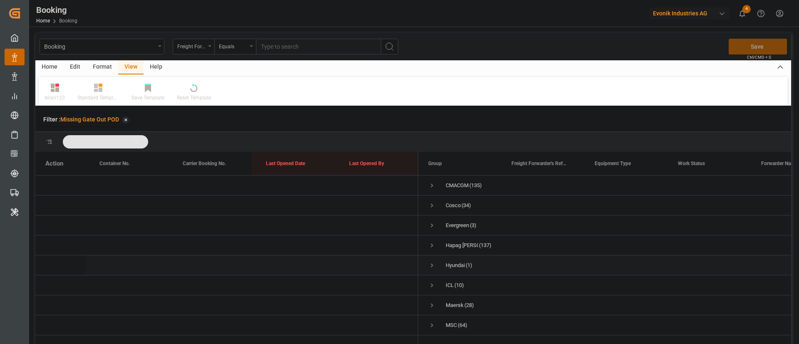
scroll to position [45, 0]
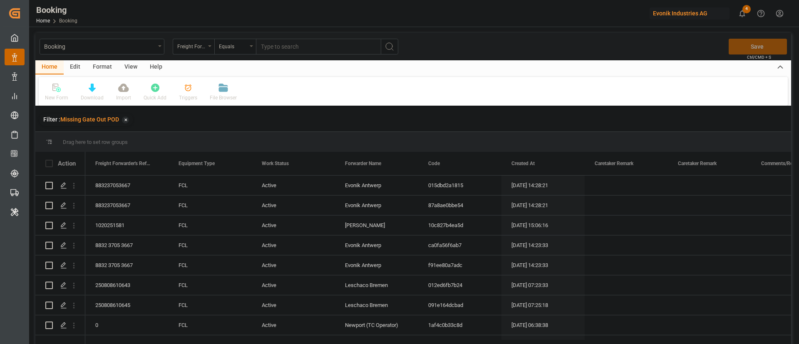
click at [125, 65] on div "View" at bounding box center [130, 67] width 25 height 14
click at [59, 95] on div "Default" at bounding box center [53, 97] width 16 height 7
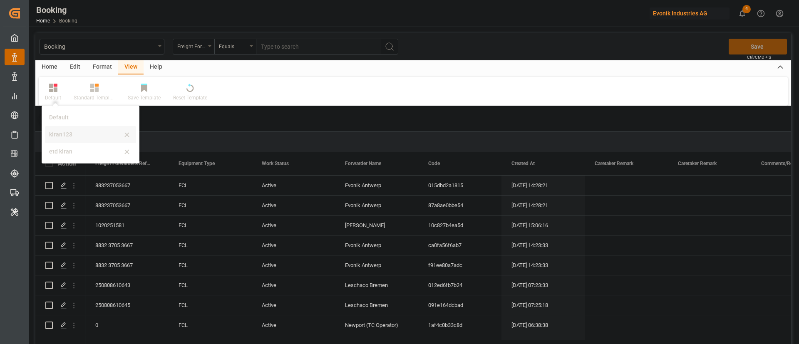
click at [72, 132] on div "kiran123" at bounding box center [85, 134] width 73 height 9
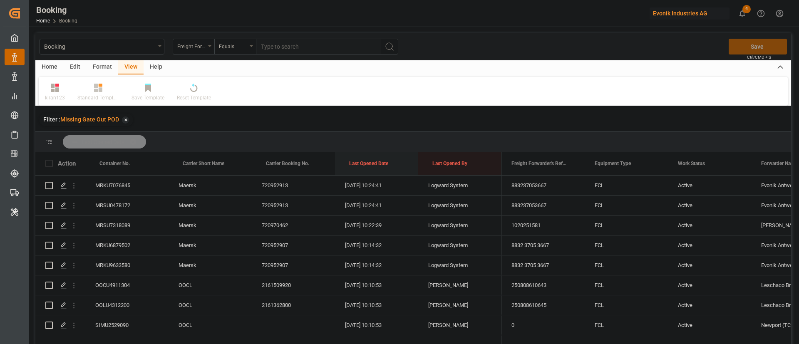
drag, startPoint x: 351, startPoint y: 157, endPoint x: 355, endPoint y: 144, distance: 13.4
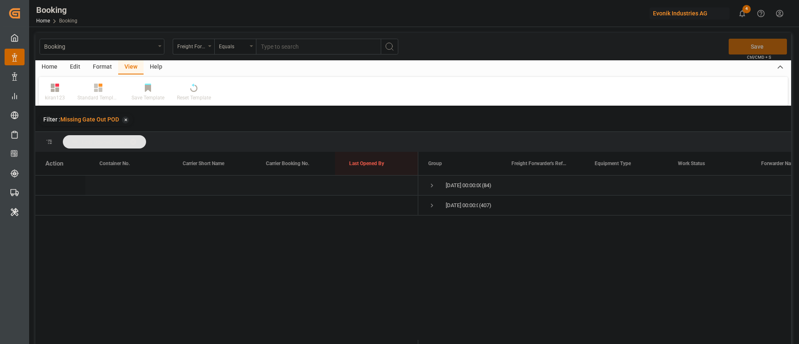
click at [429, 189] on span "Press SPACE to select this row." at bounding box center [431, 185] width 7 height 19
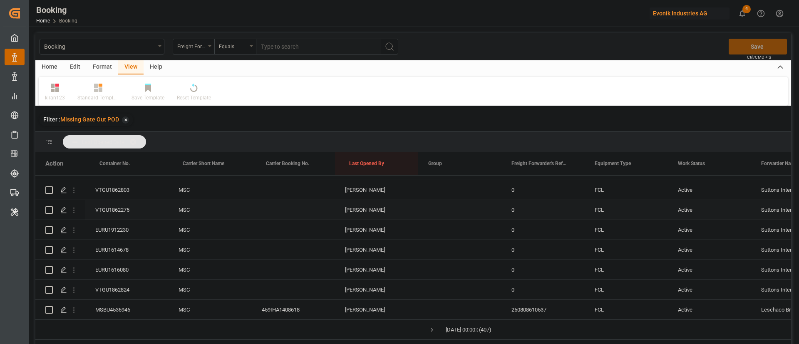
scroll to position [123, 0]
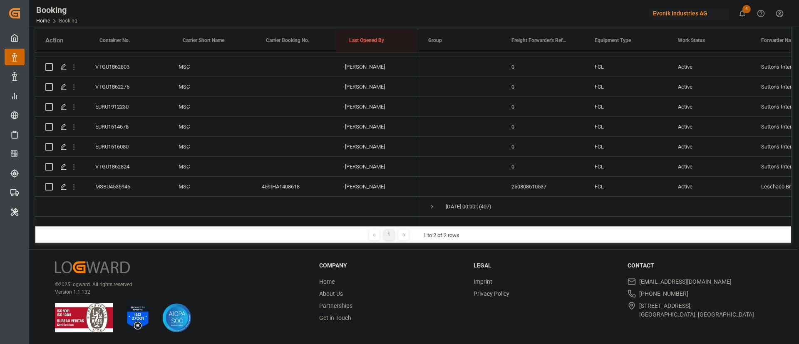
click at [537, 339] on div "© 2025 Logward. All rights reserved. Version 1.1.132 Company Home About Us Part…" at bounding box center [413, 297] width 768 height 94
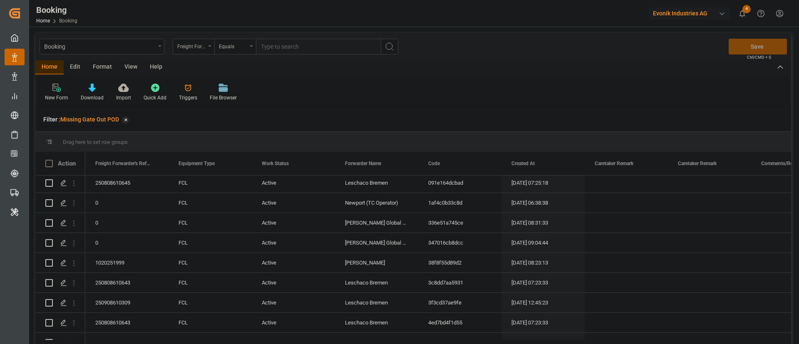
scroll to position [125, 0]
click at [128, 60] on div "View" at bounding box center [130, 67] width 25 height 14
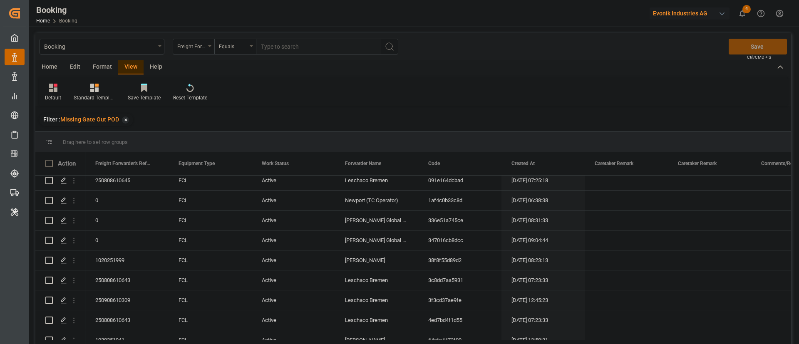
click at [62, 94] on div "Default" at bounding box center [53, 92] width 29 height 18
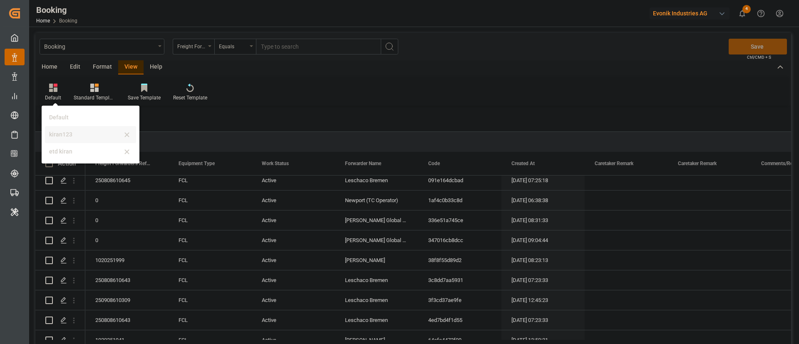
click at [78, 141] on div "kiran123" at bounding box center [90, 134] width 91 height 17
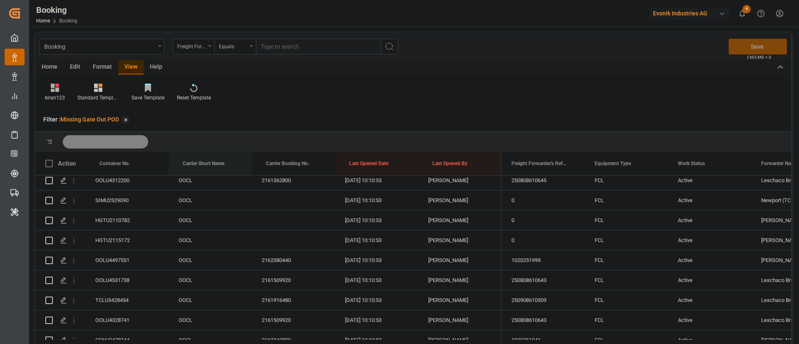
drag, startPoint x: 203, startPoint y: 164, endPoint x: 217, endPoint y: 148, distance: 21.2
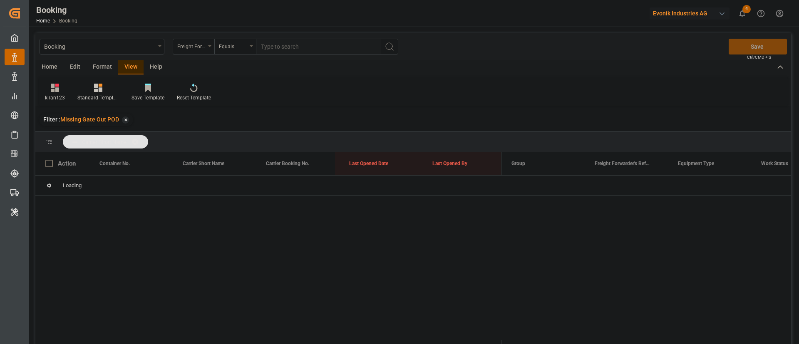
scroll to position [0, 0]
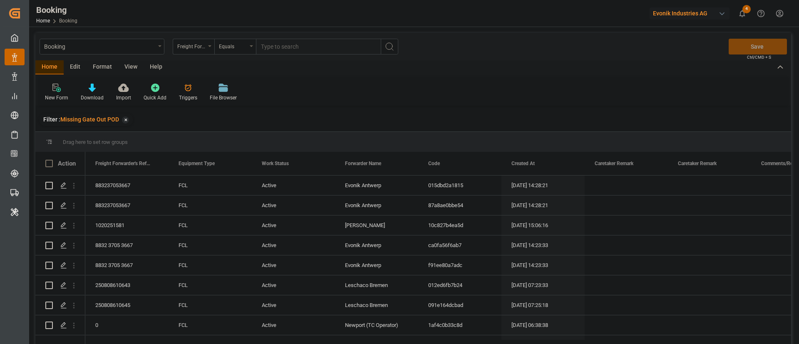
click at [133, 69] on div "View" at bounding box center [130, 67] width 25 height 14
click at [50, 96] on div "Default" at bounding box center [53, 97] width 16 height 7
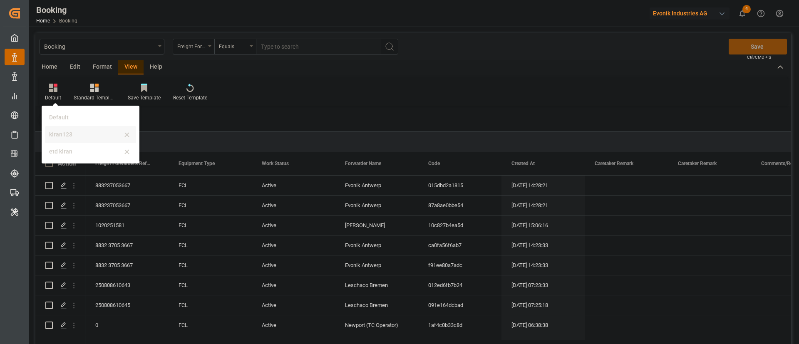
click at [74, 131] on div "kiran123" at bounding box center [85, 134] width 73 height 9
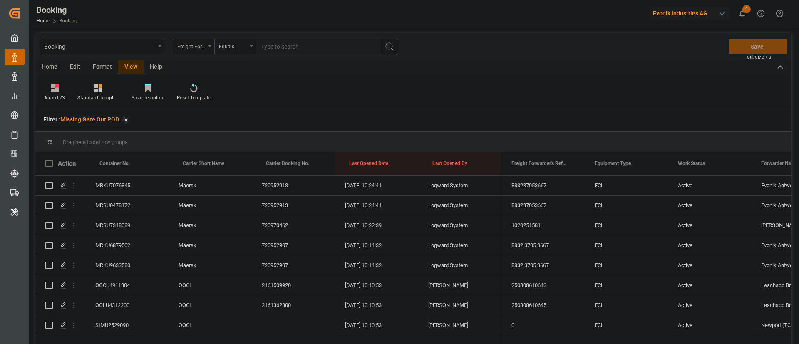
click at [107, 66] on div "Format" at bounding box center [103, 67] width 32 height 14
click at [49, 87] on div at bounding box center [57, 87] width 25 height 9
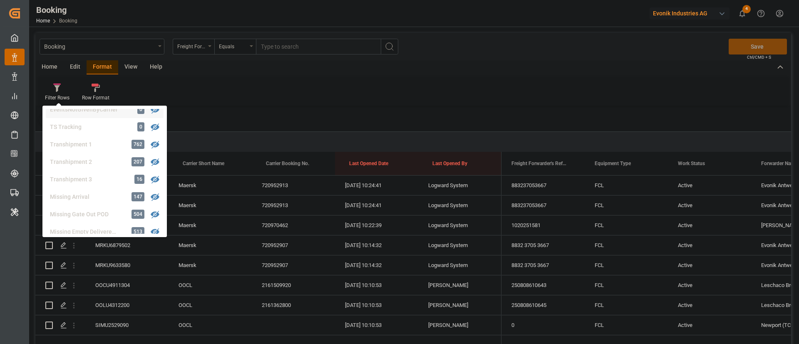
scroll to position [315, 0]
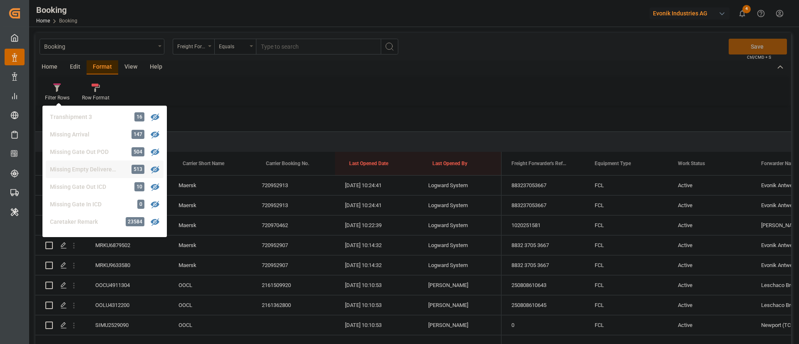
click at [98, 169] on div "Missing Empty Delivered Depot" at bounding box center [86, 169] width 73 height 9
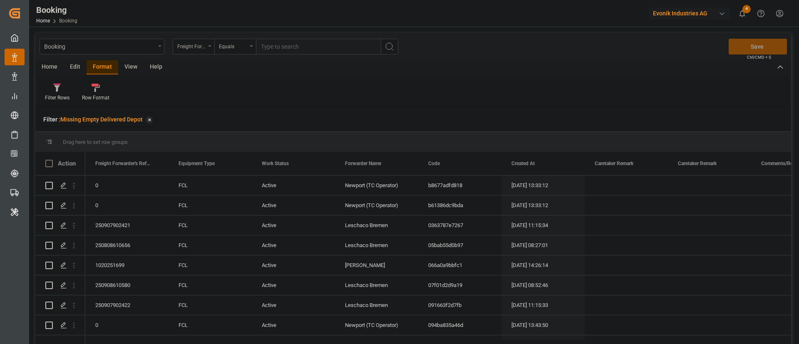
click at [131, 67] on div "View" at bounding box center [130, 67] width 25 height 14
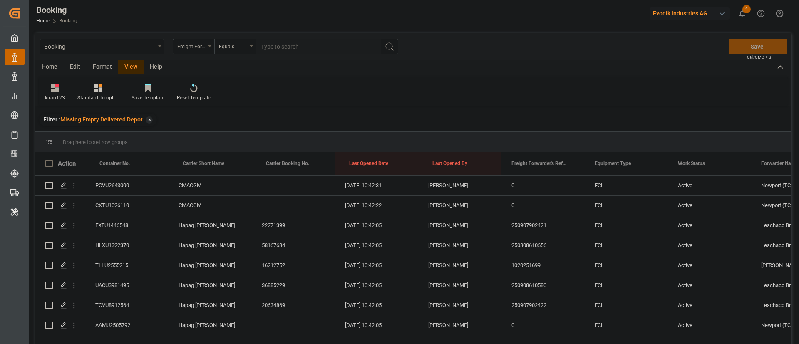
click at [59, 92] on div "kiran123" at bounding box center [55, 92] width 32 height 18
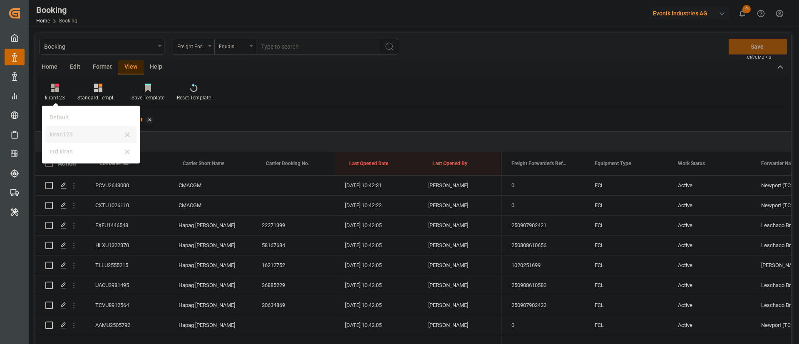
click at [71, 133] on div "kiran123" at bounding box center [85, 134] width 73 height 9
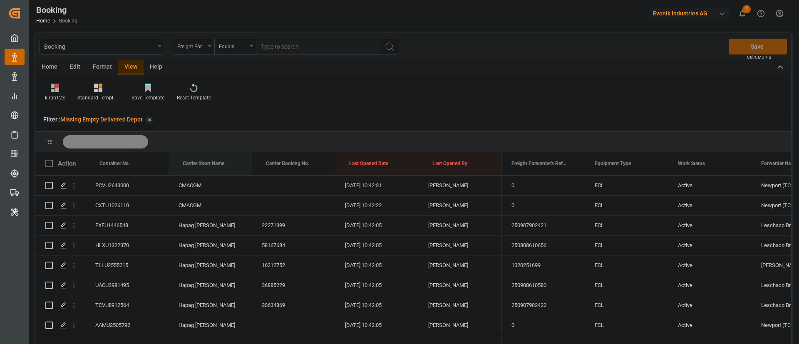
drag, startPoint x: 201, startPoint y: 163, endPoint x: 210, endPoint y: 151, distance: 14.9
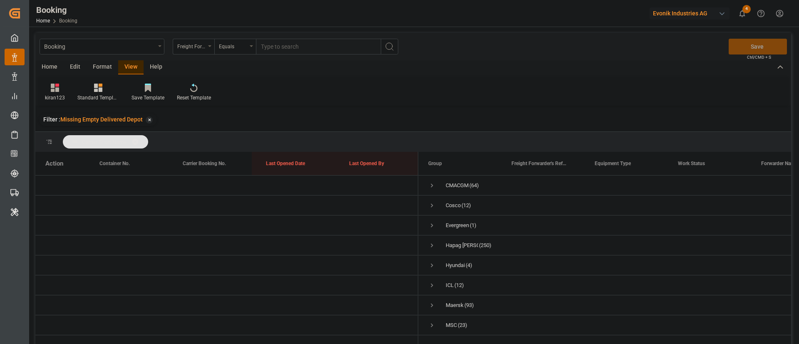
click at [141, 138] on span at bounding box center [137, 141] width 13 height 7
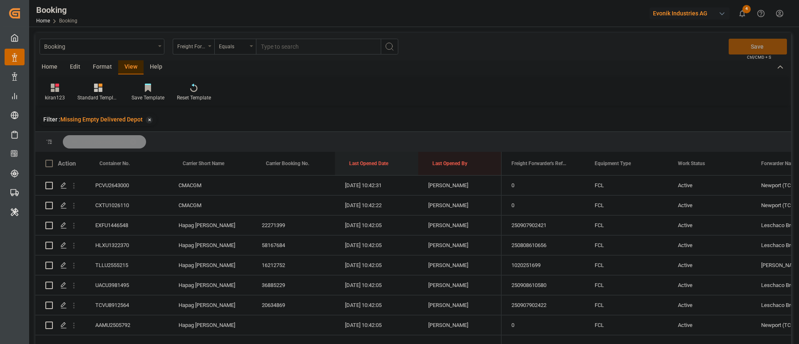
drag, startPoint x: 369, startPoint y: 162, endPoint x: 360, endPoint y: 139, distance: 24.4
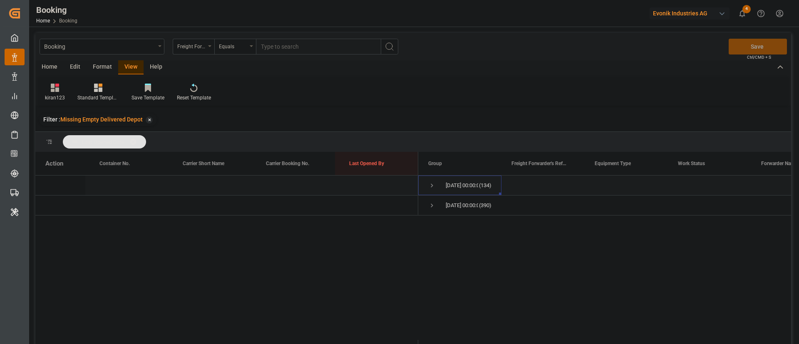
click at [429, 181] on span "Press SPACE to select this row." at bounding box center [431, 185] width 7 height 19
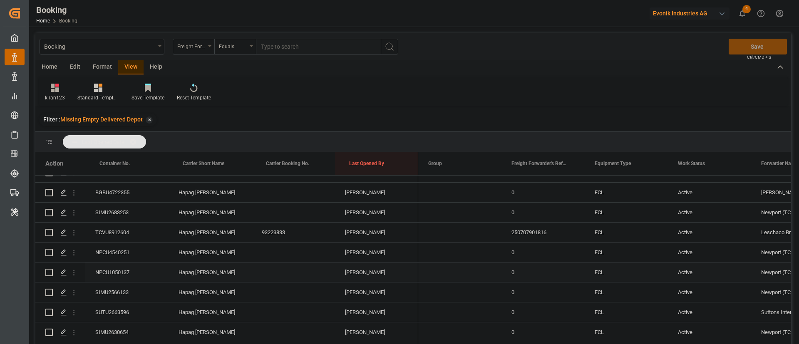
scroll to position [2560, 0]
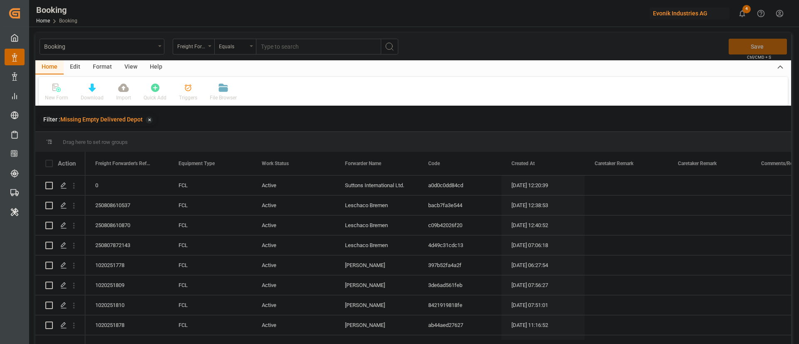
click at [106, 65] on div "Format" at bounding box center [103, 67] width 32 height 14
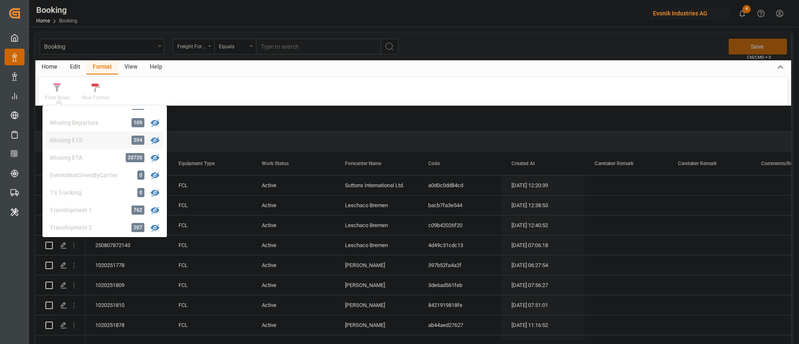
scroll to position [129, 0]
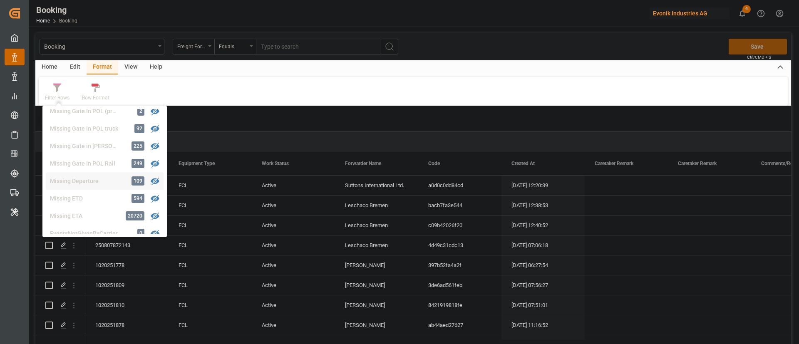
click at [101, 173] on div "Missing Departure 109" at bounding box center [105, 180] width 118 height 17
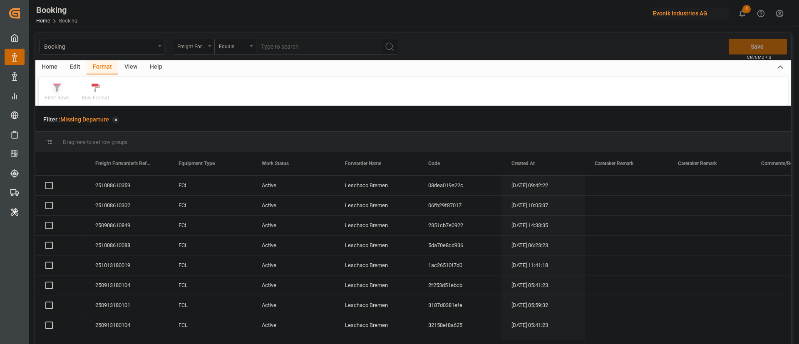
click at [59, 89] on icon at bounding box center [56, 88] width 7 height 8
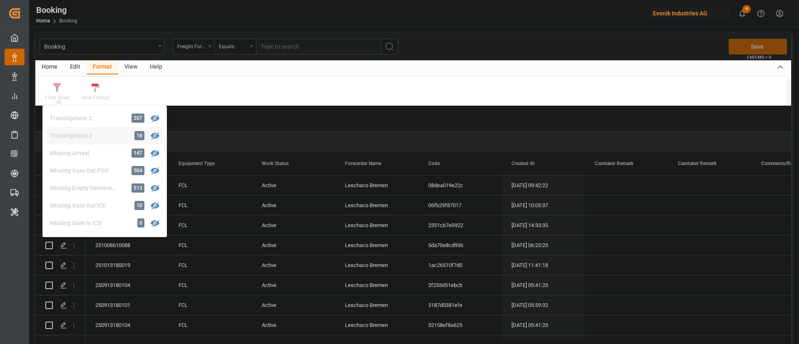
scroll to position [312, 0]
click at [104, 171] on div "Missing Empty Delivered Depot" at bounding box center [86, 172] width 73 height 9
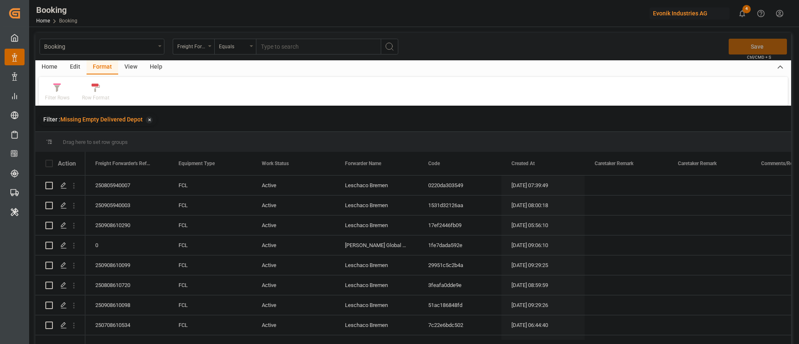
click at [131, 71] on div "View" at bounding box center [130, 67] width 25 height 14
click at [62, 97] on div "Default" at bounding box center [53, 92] width 29 height 18
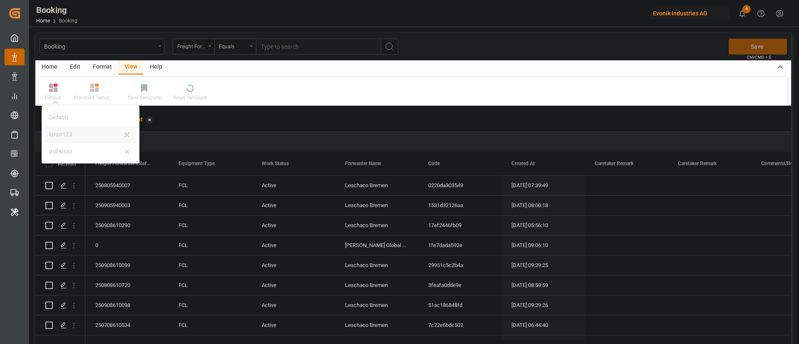
click at [66, 133] on div "kiran123" at bounding box center [85, 134] width 73 height 9
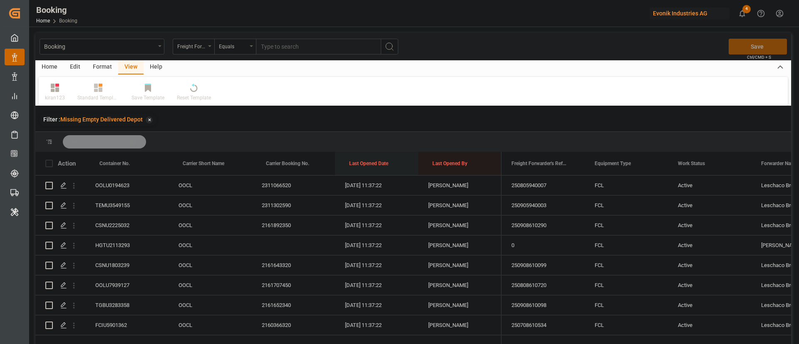
drag, startPoint x: 371, startPoint y: 159, endPoint x: 378, endPoint y: 147, distance: 14.1
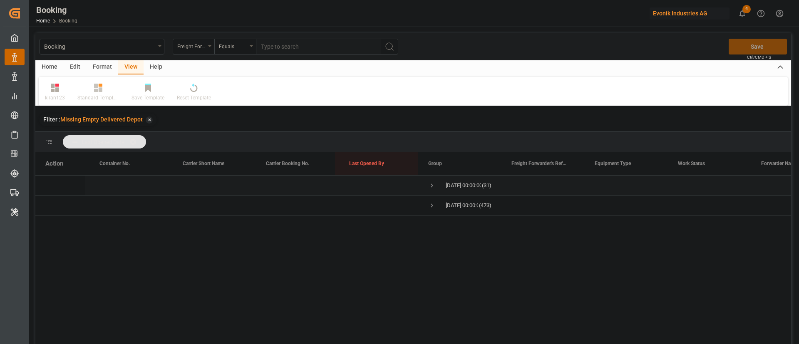
click at [429, 185] on span "Press SPACE to select this row." at bounding box center [431, 185] width 7 height 7
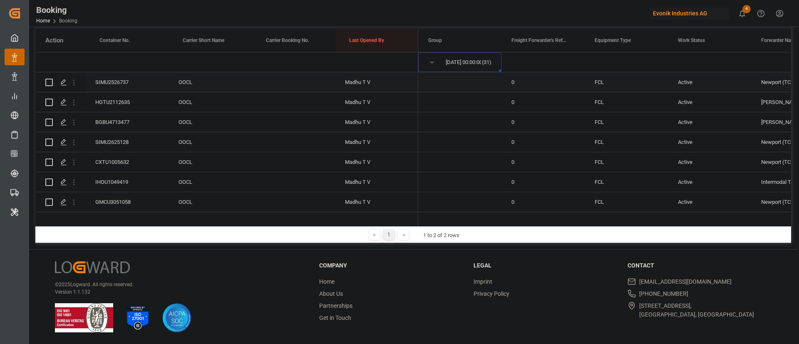
click at [133, 76] on div "SIMU2526737" at bounding box center [126, 82] width 83 height 20
click at [117, 101] on div "HGTU2112635" at bounding box center [126, 102] width 83 height 20
click at [123, 126] on div "BGBU4713477" at bounding box center [126, 122] width 83 height 20
click at [109, 139] on div "SIMU2625128" at bounding box center [126, 142] width 83 height 20
click at [119, 158] on div "CXTU1005632" at bounding box center [126, 162] width 83 height 20
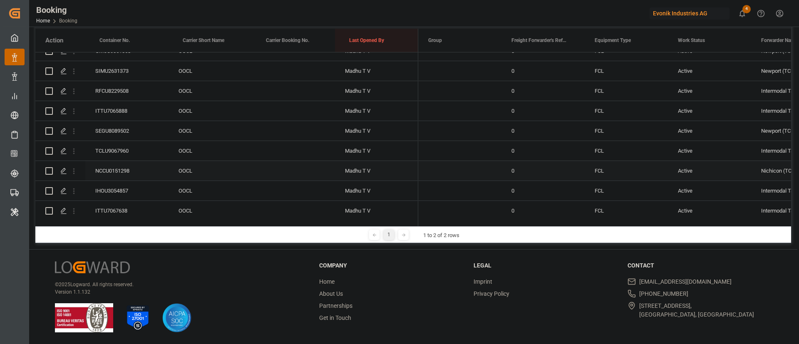
scroll to position [67, 0]
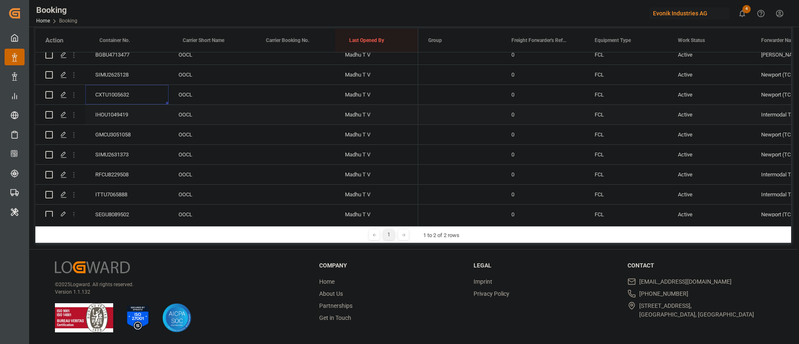
click at [126, 115] on div "IHOU1049419" at bounding box center [126, 115] width 83 height 20
click at [137, 133] on div "GMCU3051058" at bounding box center [126, 135] width 83 height 20
